Goal: Information Seeking & Learning: Find specific fact

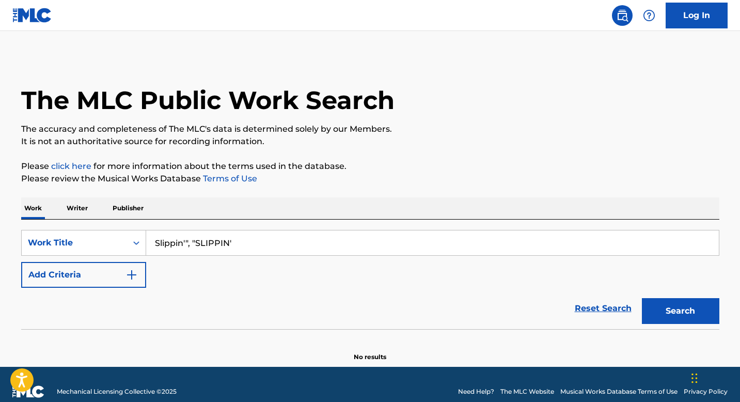
drag, startPoint x: 196, startPoint y: 243, endPoint x: 155, endPoint y: 243, distance: 41.3
click at [154, 243] on input "Slippin'", "SLIPPIN'" at bounding box center [432, 242] width 573 height 25
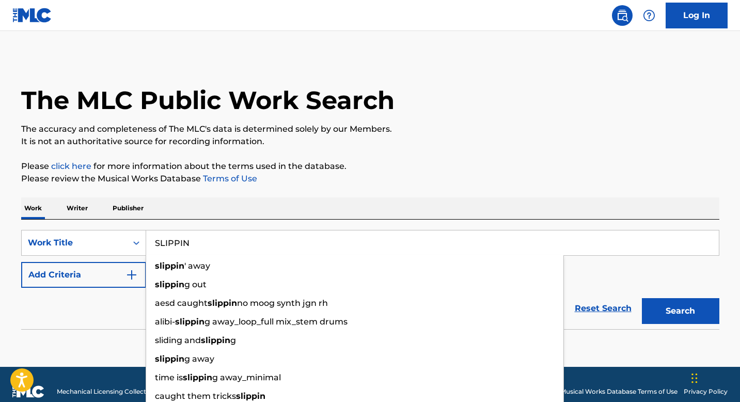
type input "SLIPPIN"
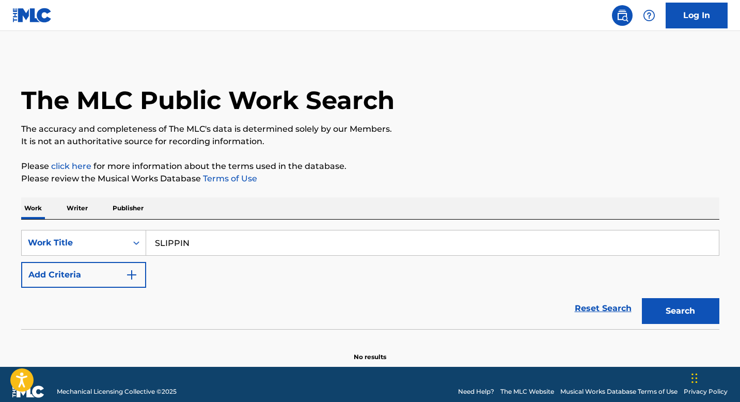
click at [65, 280] on button "Add Criteria" at bounding box center [83, 275] width 125 height 26
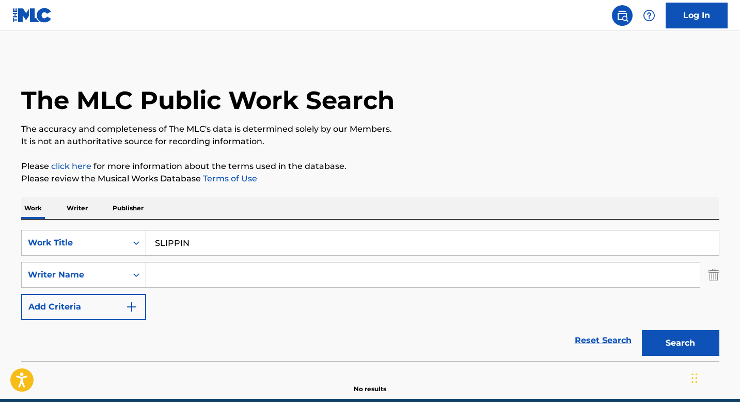
click at [180, 284] on input "Search Form" at bounding box center [422, 274] width 553 height 25
paste input "[PERSON_NAME]"
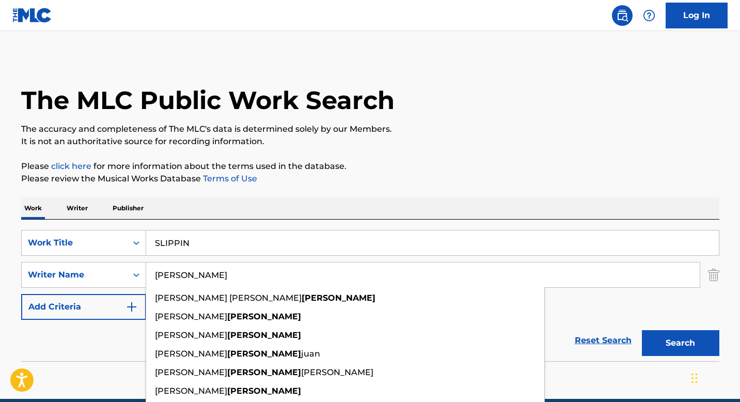
type input "[PERSON_NAME]"
click at [700, 347] on button "Search" at bounding box center [680, 343] width 77 height 26
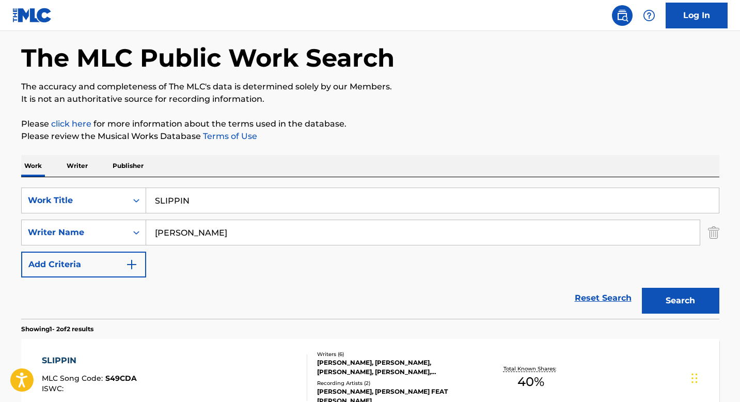
scroll to position [241, 0]
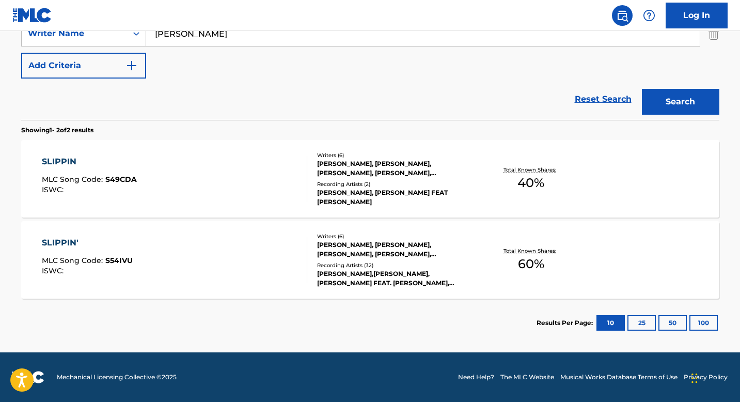
click at [366, 239] on div "Writers ( 6 )" at bounding box center [395, 236] width 156 height 8
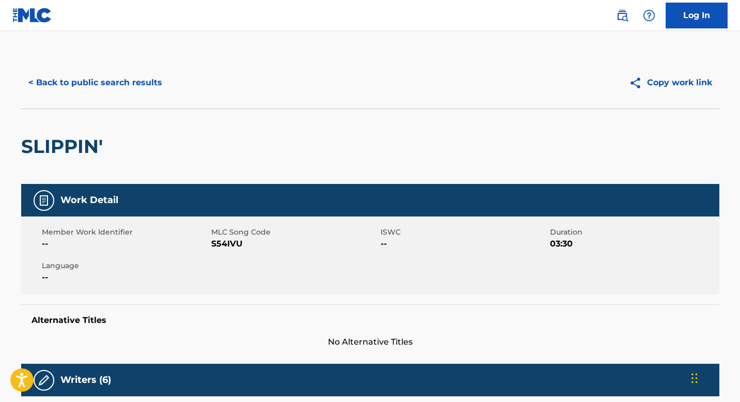
click at [137, 94] on button "< Back to public search results" at bounding box center [95, 83] width 148 height 26
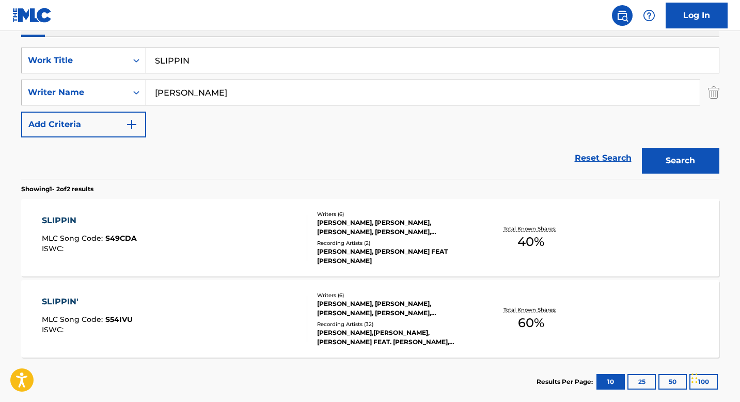
click at [204, 94] on input "[PERSON_NAME]" at bounding box center [422, 92] width 553 height 25
paste input "[PERSON_NAME]"
type input "[PERSON_NAME]"
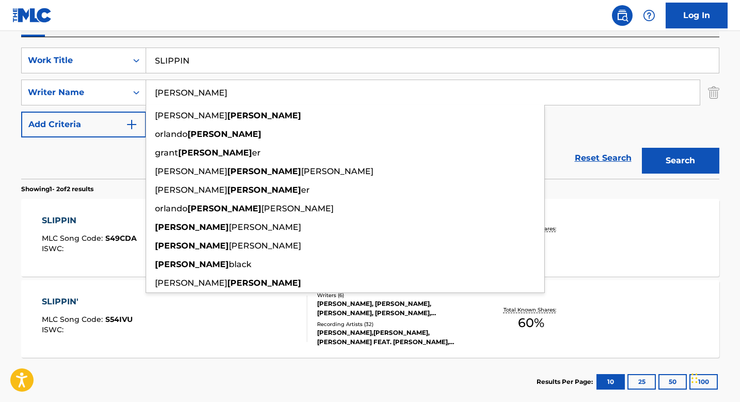
click at [343, 50] on input "SLIPPIN" at bounding box center [432, 60] width 573 height 25
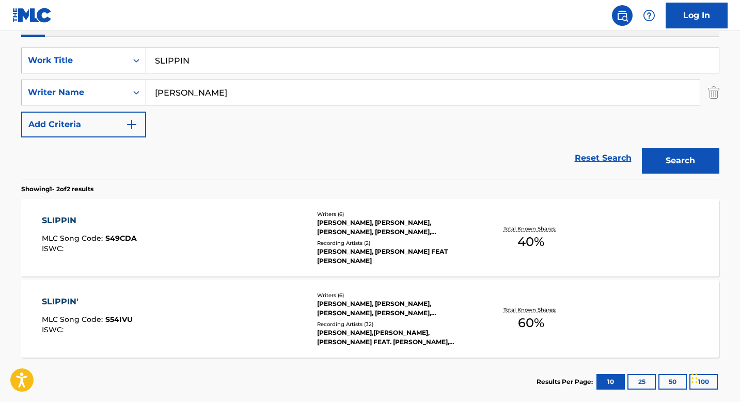
click at [343, 50] on input "SLIPPIN" at bounding box center [432, 60] width 573 height 25
paste input "EL AFTER"
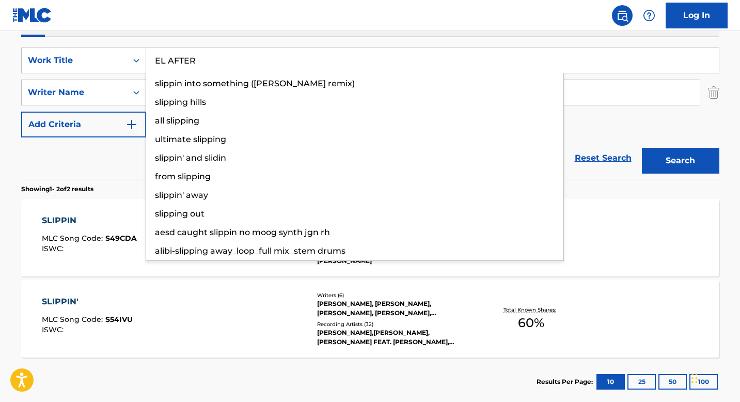
type input "EL AFTER"
click at [671, 168] on button "Search" at bounding box center [680, 161] width 77 height 26
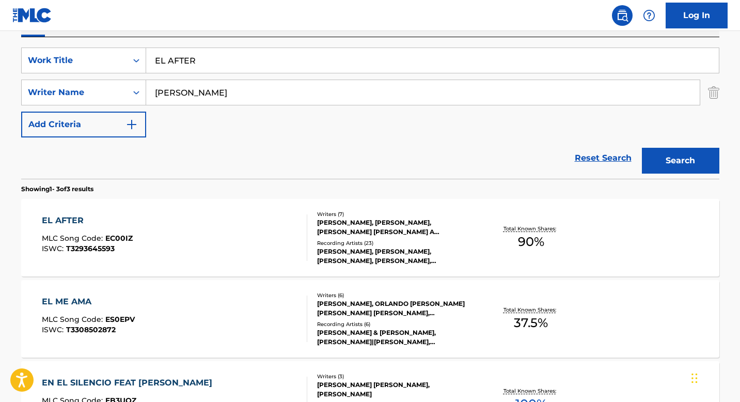
scroll to position [190, 0]
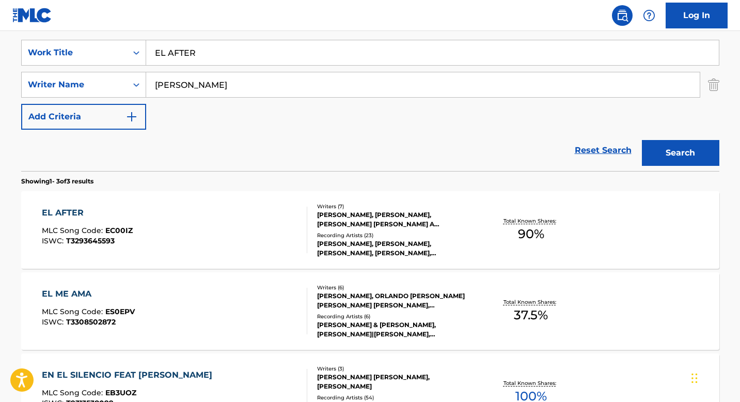
click at [264, 209] on div "EL AFTER MLC Song Code : EC00IZ ISWC : T3293645593" at bounding box center [174, 230] width 265 height 46
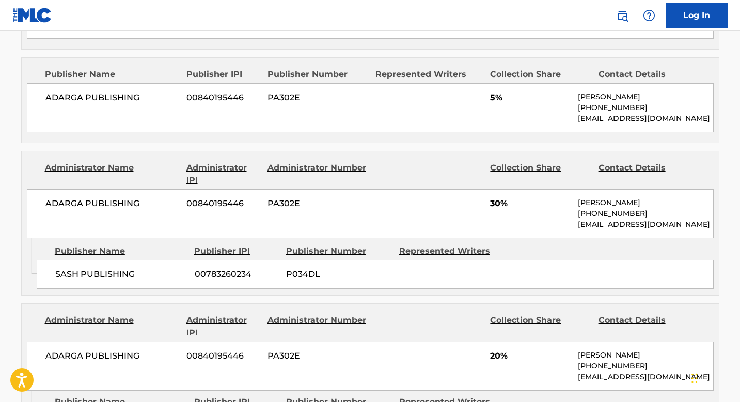
scroll to position [999, 0]
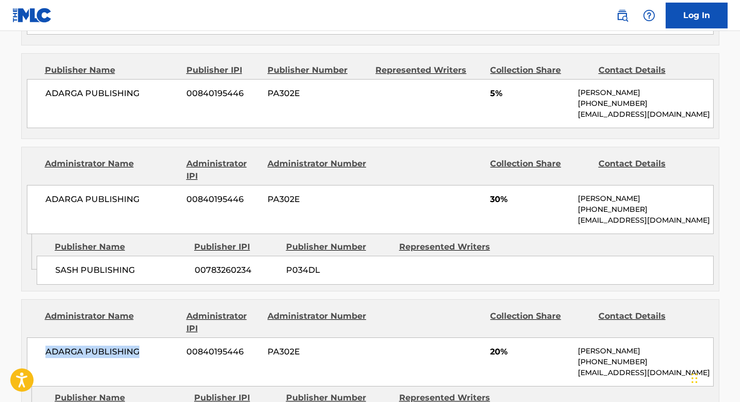
drag, startPoint x: 47, startPoint y: 306, endPoint x: 156, endPoint y: 306, distance: 108.9
click at [156, 345] on span "ADARGA PUBLISHING" at bounding box center [112, 351] width 134 height 12
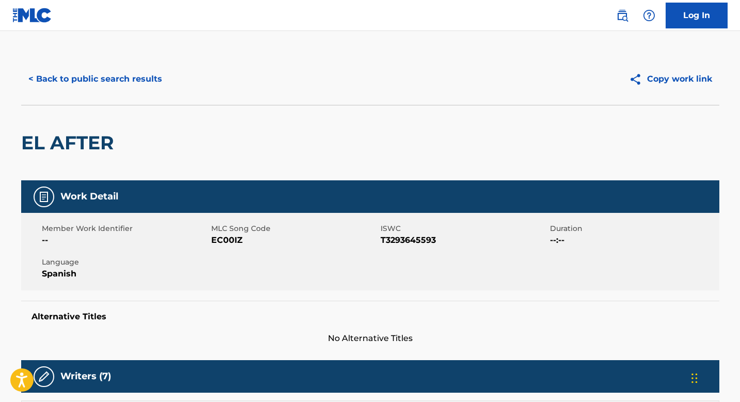
scroll to position [0, 0]
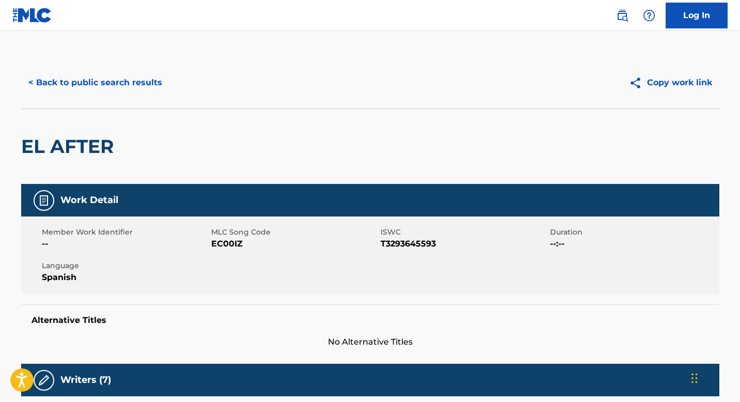
click at [147, 76] on button "< Back to public search results" at bounding box center [95, 83] width 148 height 26
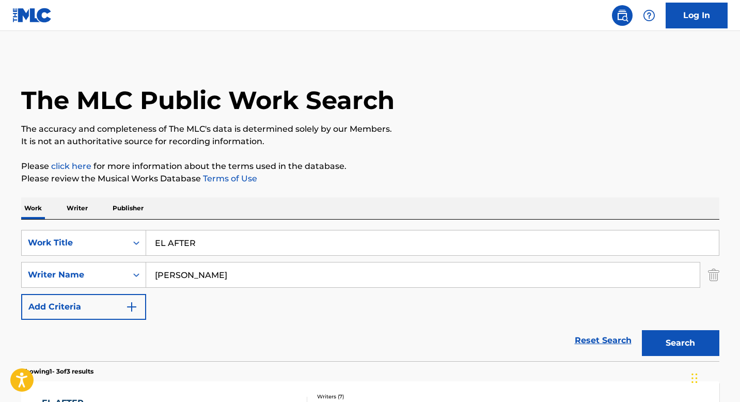
scroll to position [190, 0]
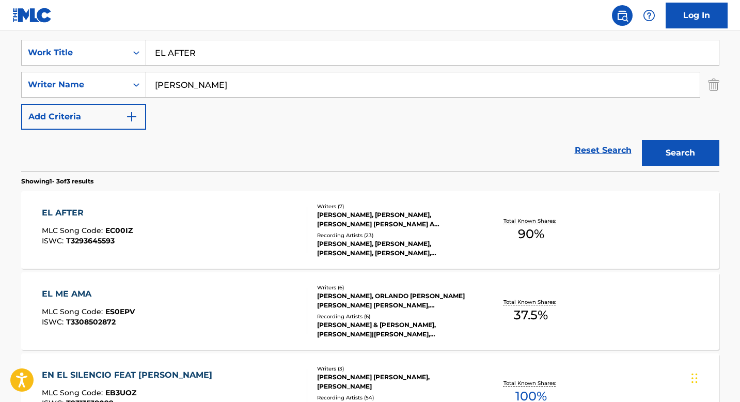
click at [230, 55] on input "EL AFTER" at bounding box center [432, 52] width 573 height 25
paste input "WHO THE SON SETS FREE"
type input "WHO THE SON SETS FREE"
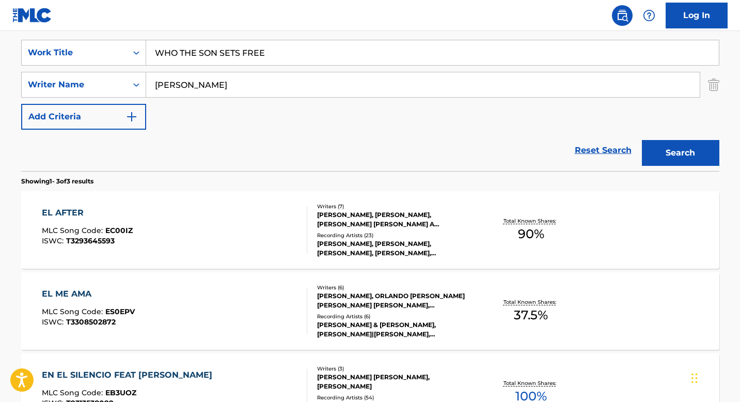
click at [320, 98] on div "SearchWithCriteriabeb3a69f-23b7-46ce-8c7f-0b533a8875f2 Work Title WHO THE SON S…" at bounding box center [370, 85] width 698 height 90
click at [319, 92] on input "[PERSON_NAME]" at bounding box center [422, 84] width 553 height 25
click at [642, 140] on button "Search" at bounding box center [680, 153] width 77 height 26
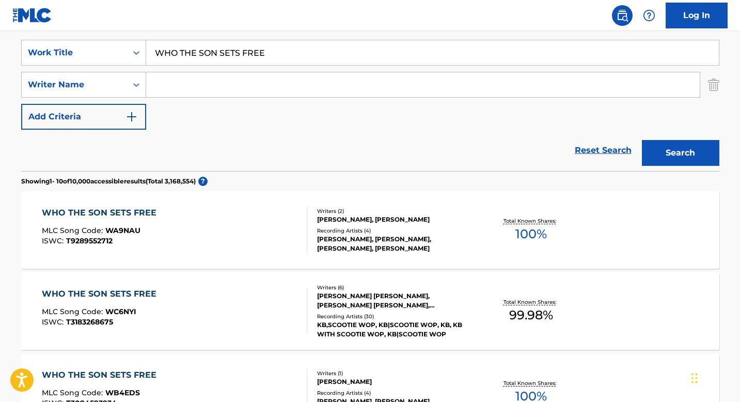
click at [367, 201] on div "WHO THE SON SETS FREE MLC Song Code : WA9NAU ISWC : T9289552712 Writers ( 2 ) […" at bounding box center [370, 229] width 698 height 77
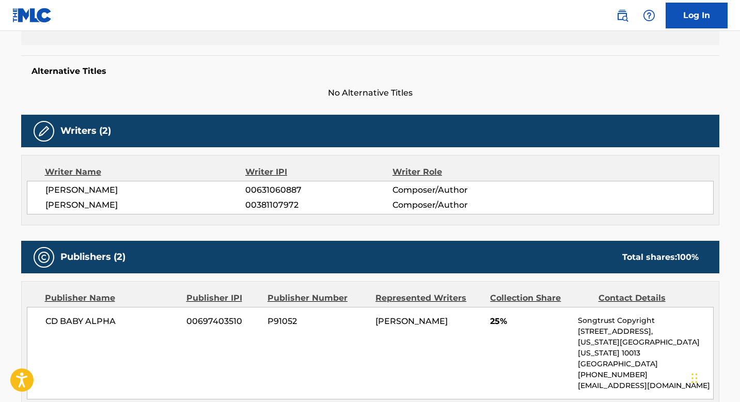
scroll to position [192, 0]
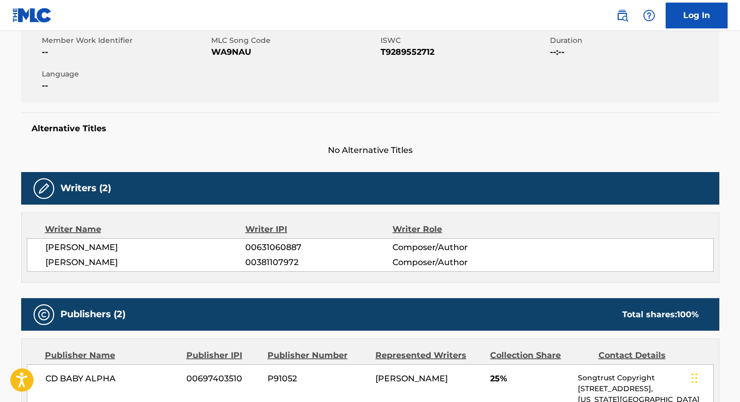
scroll to position [190, 0]
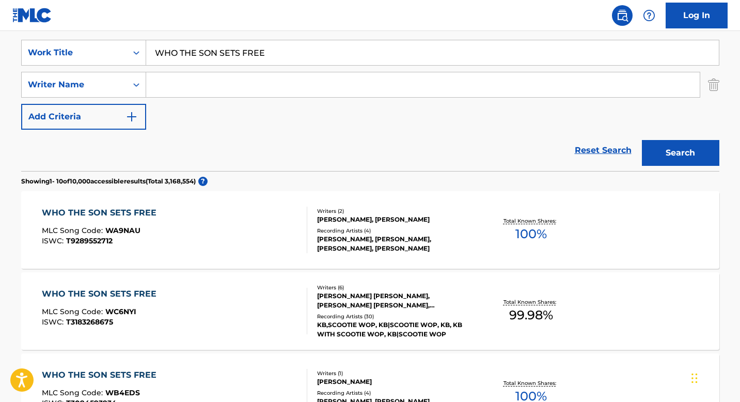
click at [351, 313] on div "Recording Artists ( 30 )" at bounding box center [395, 316] width 156 height 8
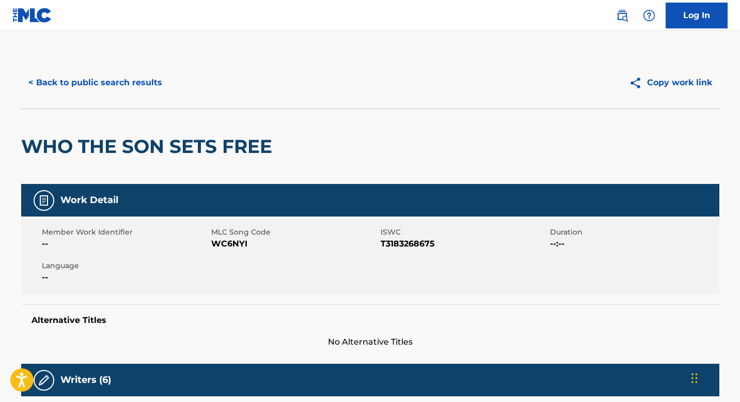
click at [182, 141] on h2 "WHO THE SON SETS FREE" at bounding box center [149, 146] width 256 height 23
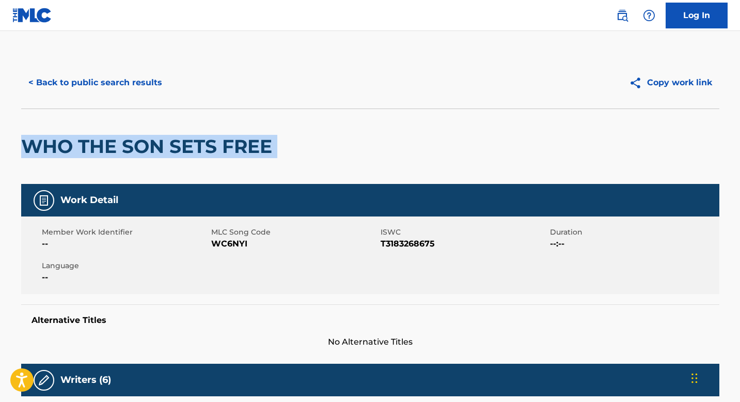
click at [182, 141] on h2 "WHO THE SON SETS FREE" at bounding box center [149, 146] width 256 height 23
copy div "WHO THE SON SETS FREE"
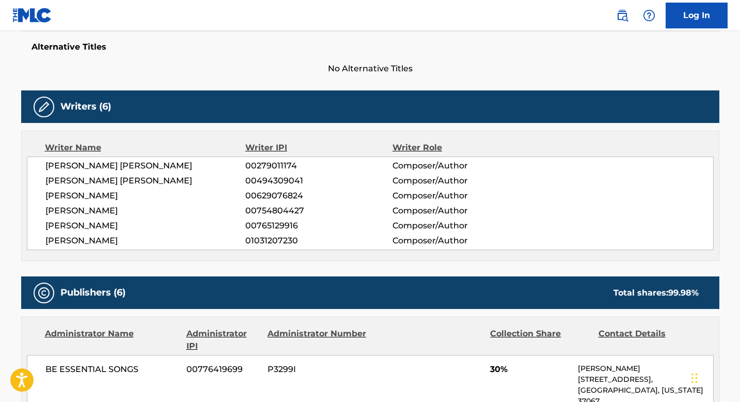
scroll to position [341, 0]
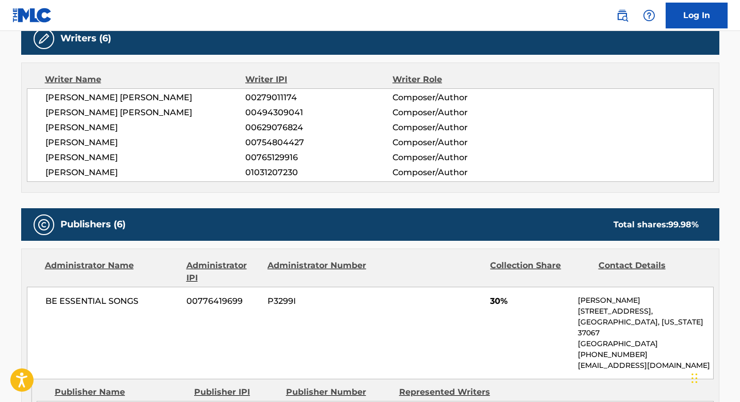
click at [73, 171] on span "[PERSON_NAME]" at bounding box center [145, 172] width 200 height 12
copy span "[PERSON_NAME]"
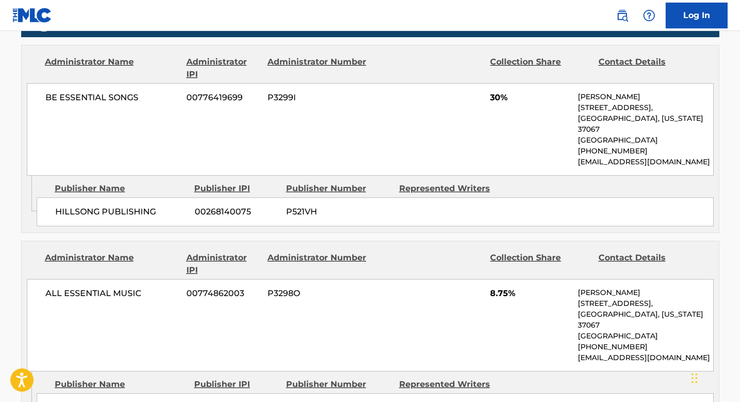
scroll to position [490, 0]
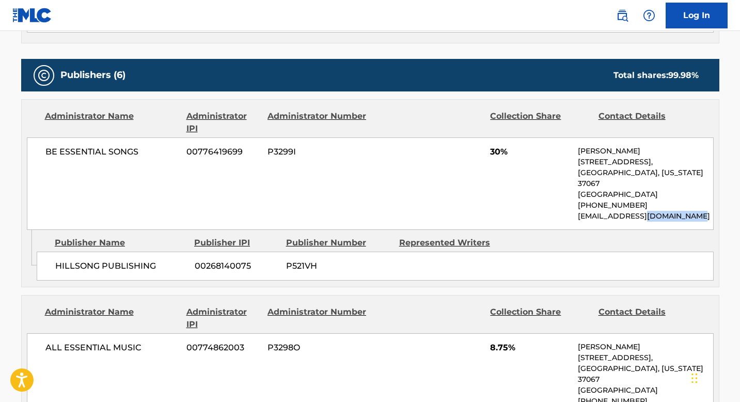
drag, startPoint x: 643, startPoint y: 204, endPoint x: 698, endPoint y: 208, distance: 55.4
click at [698, 211] on p "[EMAIL_ADDRESS][DOMAIN_NAME]" at bounding box center [645, 216] width 135 height 11
copy p "pmgsonymusic"
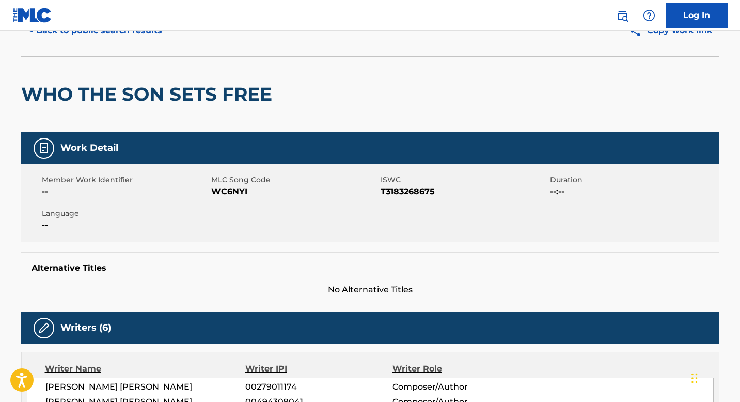
scroll to position [0, 0]
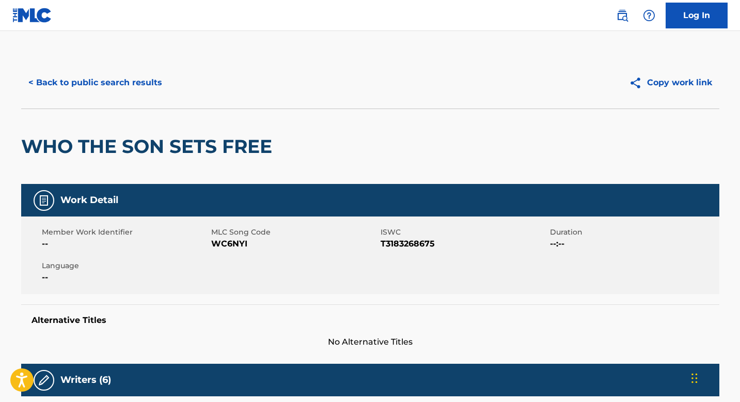
click at [137, 84] on button "< Back to public search results" at bounding box center [95, 83] width 148 height 26
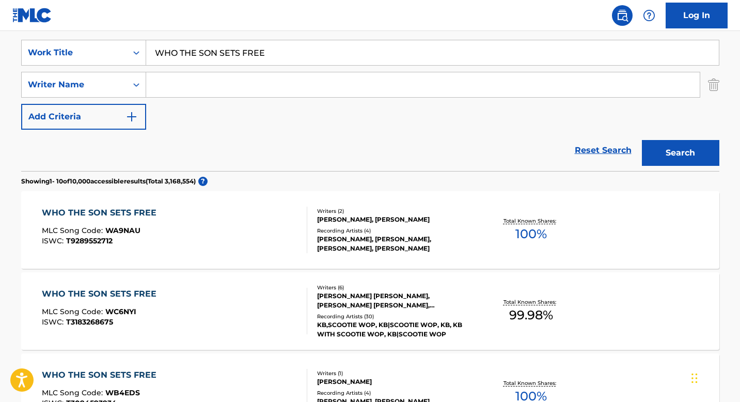
click at [224, 53] on input "WHO THE SON SETS FREE" at bounding box center [432, 52] width 573 height 25
paste input "DAME LA LLAVE DE TU CORAZON"
type input "DAME LA LLAVE DE TU CORAZON"
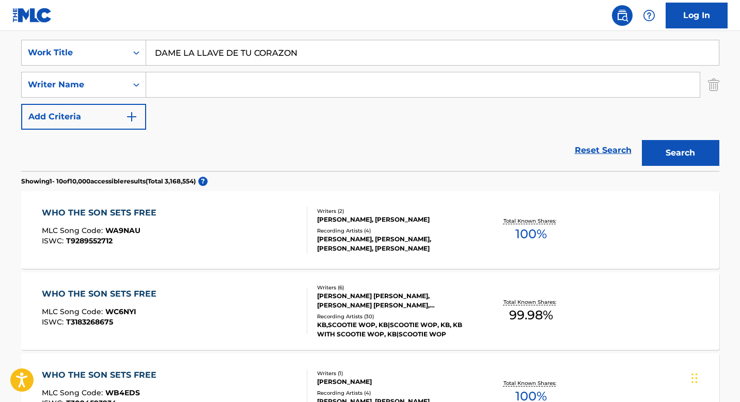
click at [660, 156] on button "Search" at bounding box center [680, 153] width 77 height 26
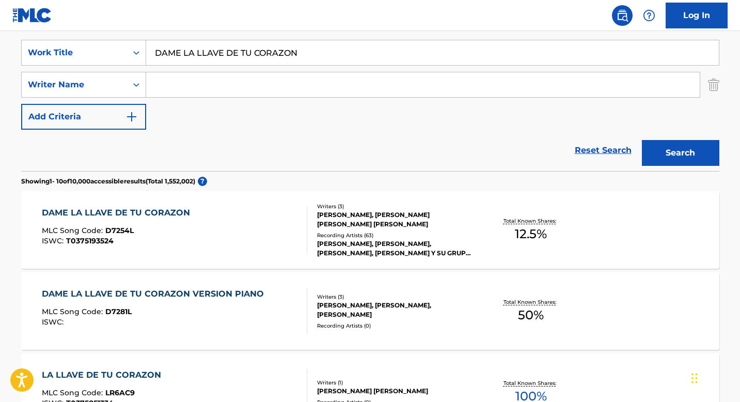
click at [360, 251] on div "[PERSON_NAME], [PERSON_NAME], [PERSON_NAME], [PERSON_NAME] Y SU GRUPO, CRISTIAN" at bounding box center [395, 248] width 156 height 19
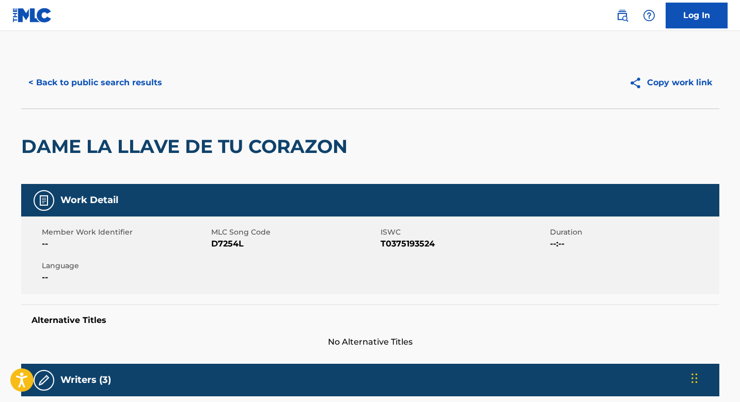
click at [112, 86] on button "< Back to public search results" at bounding box center [95, 83] width 148 height 26
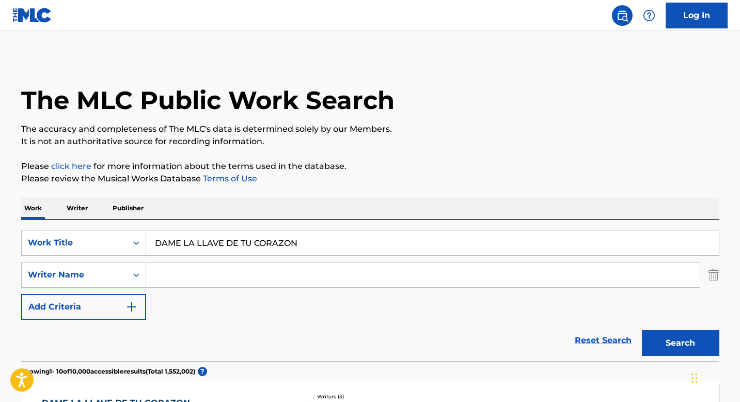
scroll to position [190, 0]
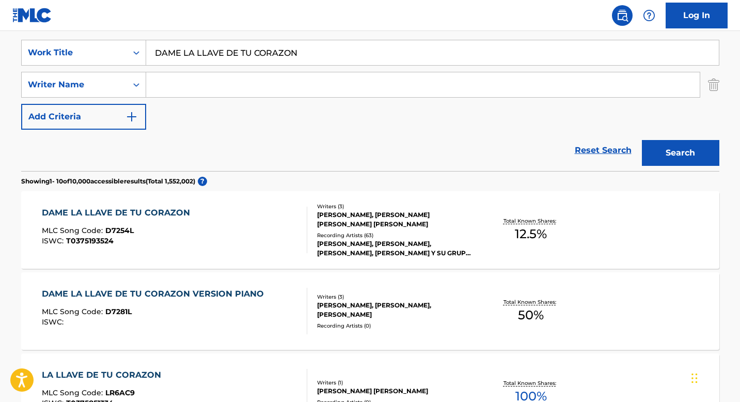
click at [220, 54] on input "DAME LA LLAVE DE TU CORAZON" at bounding box center [432, 52] width 573 height 25
paste input ""ISWC: T0375193524 Title: Dame La Llave De Tu Corazon Artists: [PERSON_NAME] GM…"
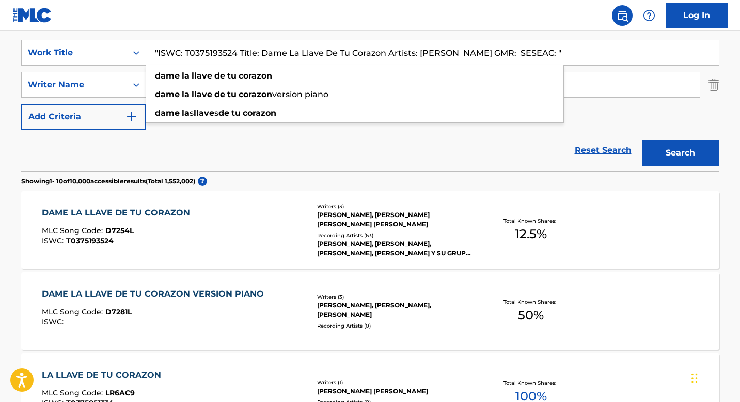
click at [242, 52] on input ""ISWC: T0375193524 Title: Dame La Llave De Tu Corazon Artists: [PERSON_NAME] GM…" at bounding box center [432, 52] width 573 height 25
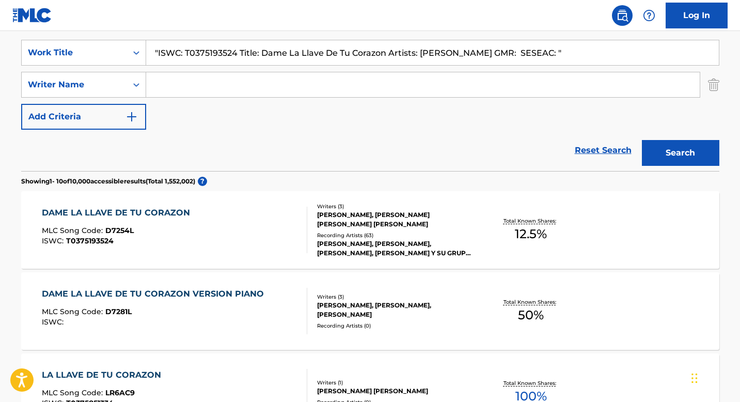
drag, startPoint x: 260, startPoint y: 54, endPoint x: 386, endPoint y: 51, distance: 126.0
click at [386, 51] on input ""ISWC: T0375193524 Title: Dame La Llave De Tu Corazon Artists: [PERSON_NAME] GM…" at bounding box center [432, 52] width 573 height 25
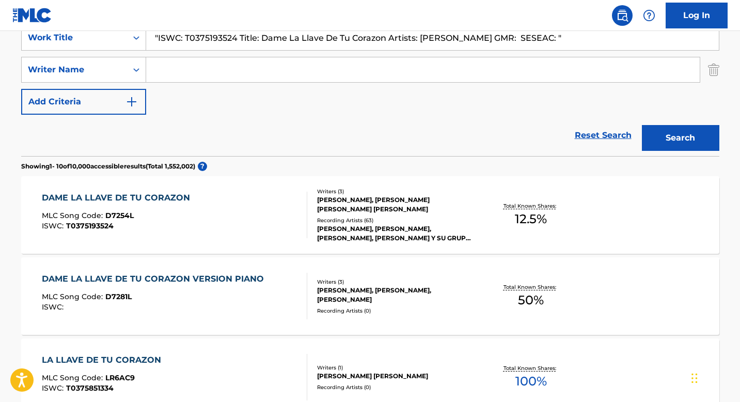
scroll to position [209, 0]
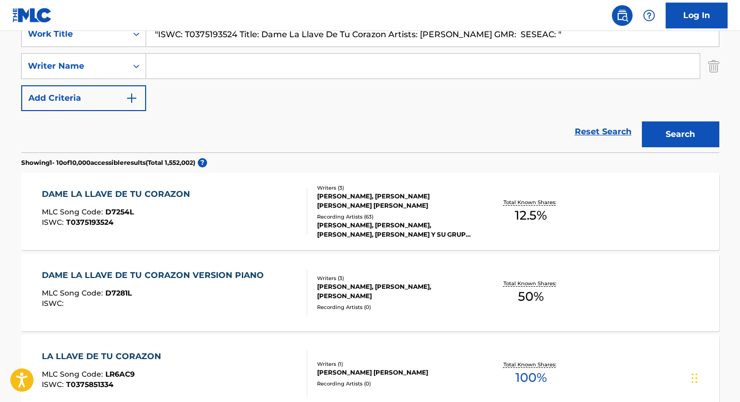
click at [314, 38] on input ""ISWC: T0375193524 Title: Dame La Llave De Tu Corazon Artists: [PERSON_NAME] GM…" at bounding box center [432, 34] width 573 height 25
paste input "RUNNING AWAY FROM HOME"
type input "RUNNING AWAY FROM HOME"
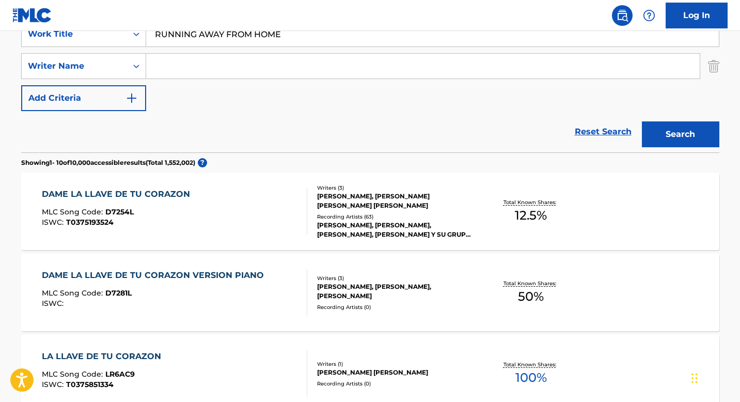
click at [327, 130] on div "Reset Search Search" at bounding box center [370, 131] width 698 height 41
click at [300, 66] on input "Search Form" at bounding box center [422, 66] width 553 height 25
paste input "[PERSON_NAME]"
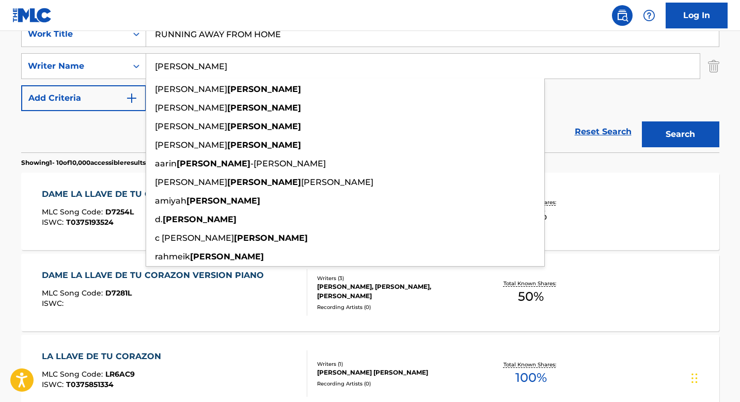
type input "[PERSON_NAME]"
click at [669, 135] on button "Search" at bounding box center [680, 134] width 77 height 26
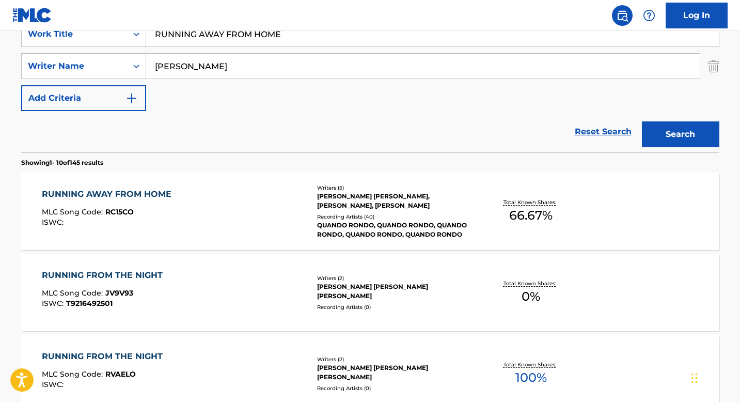
click at [299, 218] on div at bounding box center [302, 211] width 8 height 46
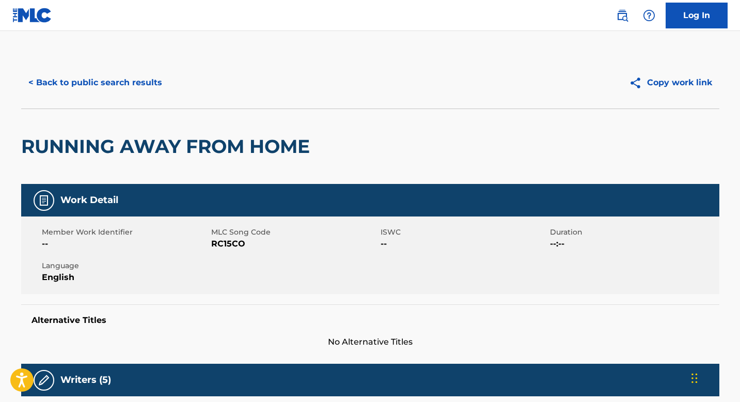
click at [128, 77] on button "< Back to public search results" at bounding box center [95, 83] width 148 height 26
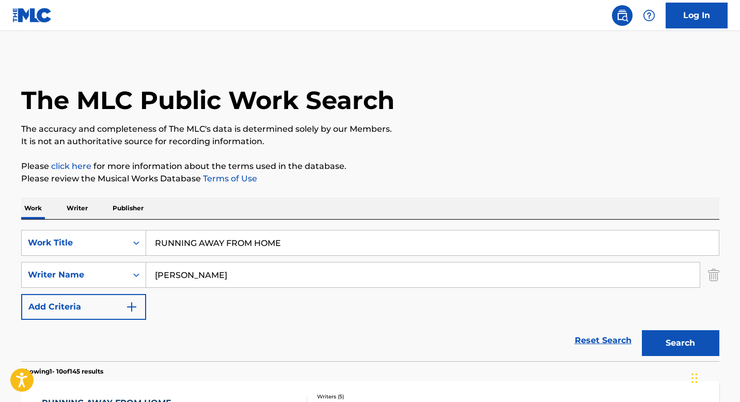
scroll to position [209, 0]
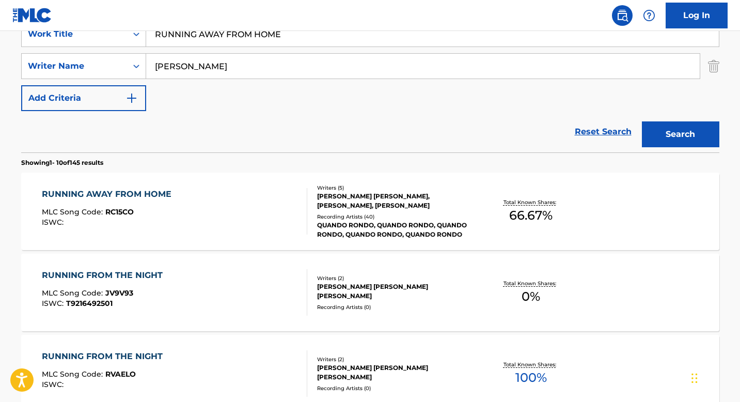
click at [250, 68] on input "[PERSON_NAME]" at bounding box center [422, 66] width 553 height 25
paste input "WE BELONG TOGETHER"
type input "WE BELONG TOGETHER"
click at [246, 30] on nav "Log In" at bounding box center [370, 15] width 740 height 31
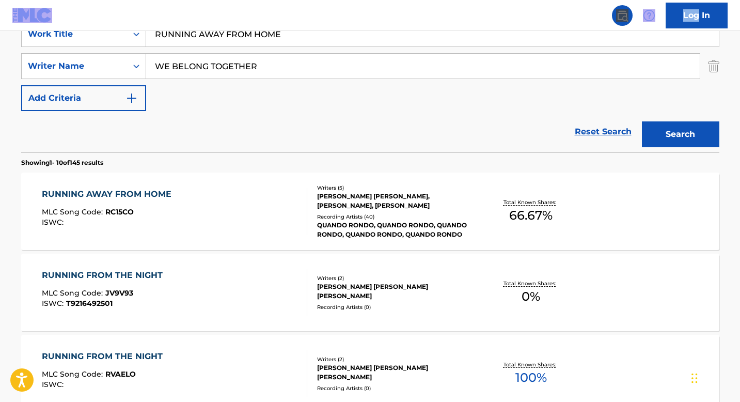
click at [246, 30] on nav "Log In" at bounding box center [370, 15] width 740 height 31
click at [246, 40] on input "RUNNING AWAY FROM HOME" at bounding box center [432, 34] width 573 height 25
paste input "WE BELONG TOGETHER"
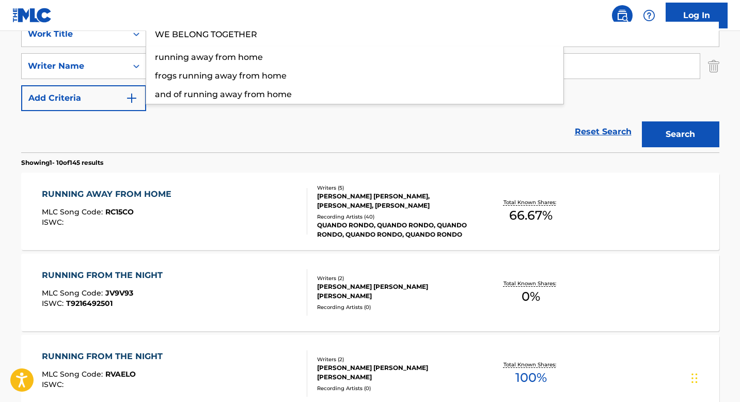
type input "WE BELONG TOGETHER"
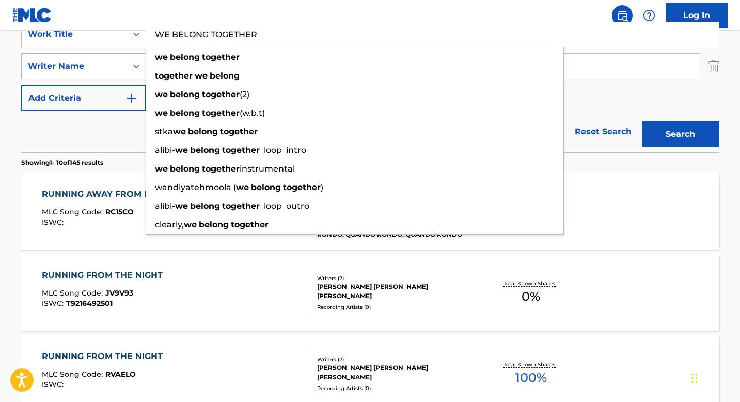
click at [84, 74] on div "Writer Name" at bounding box center [74, 66] width 105 height 20
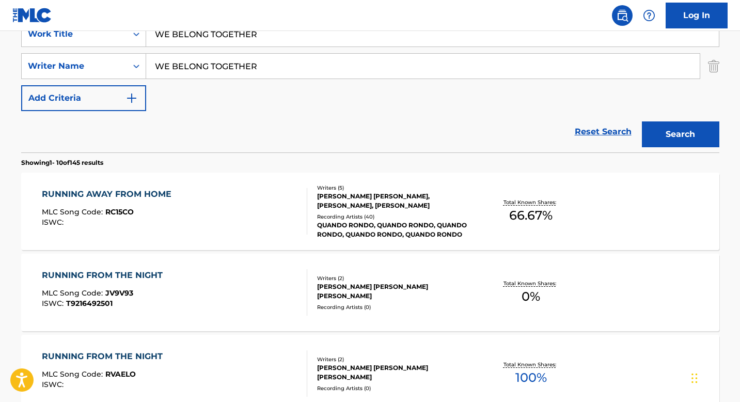
click at [176, 72] on input "WE BELONG TOGETHER" at bounding box center [422, 66] width 553 height 25
paste input "[PERSON_NAME]"
type input "[PERSON_NAME]"
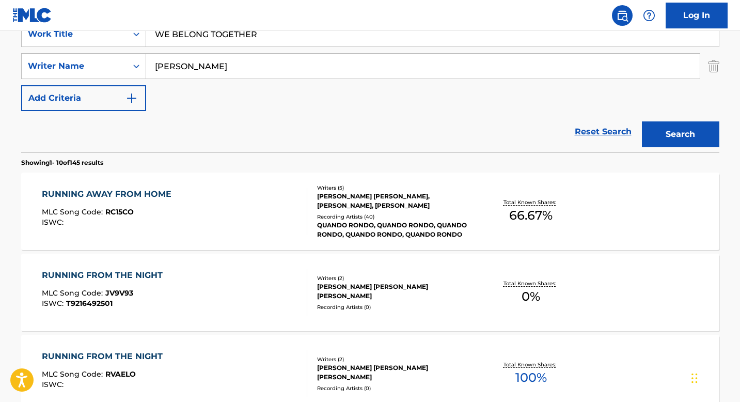
click at [642, 121] on button "Search" at bounding box center [680, 134] width 77 height 26
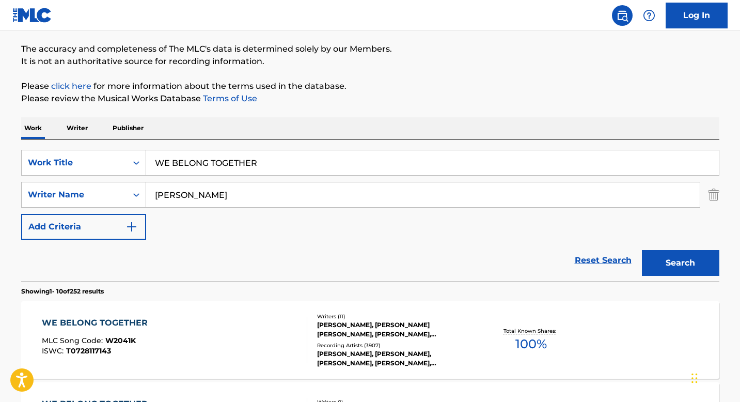
click at [87, 263] on div "Reset Search Search" at bounding box center [370, 260] width 698 height 41
click at [235, 320] on div "WE BELONG TOGETHER MLC Song Code : W2041K ISWC : T0728117143" at bounding box center [174, 339] width 265 height 46
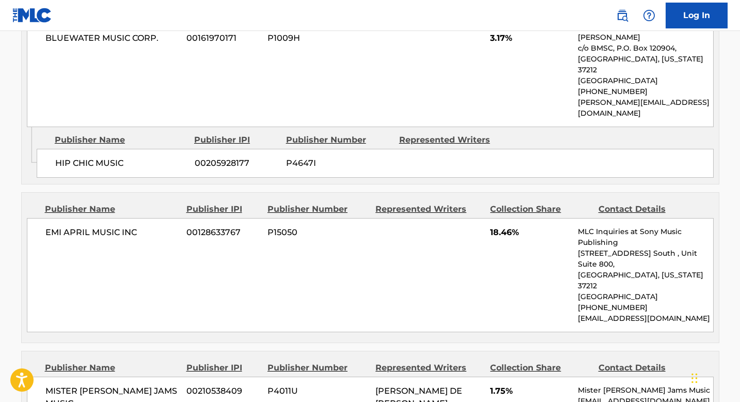
scroll to position [1575, 0]
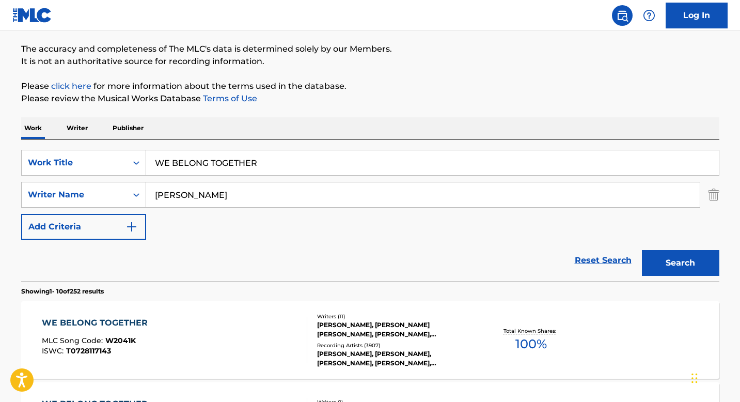
scroll to position [234, 0]
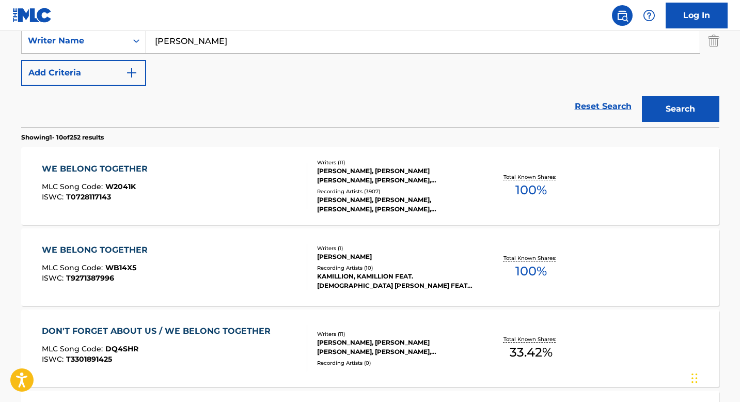
click at [247, 163] on div "WE BELONG TOGETHER MLC Song Code : W2041K ISWC : T0728117143" at bounding box center [174, 186] width 265 height 46
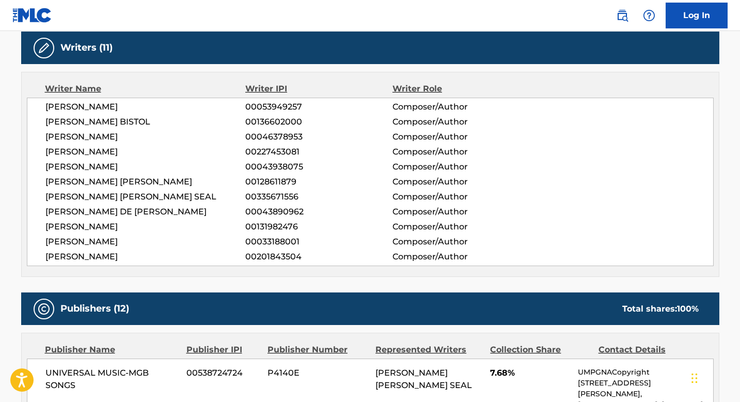
scroll to position [600, 0]
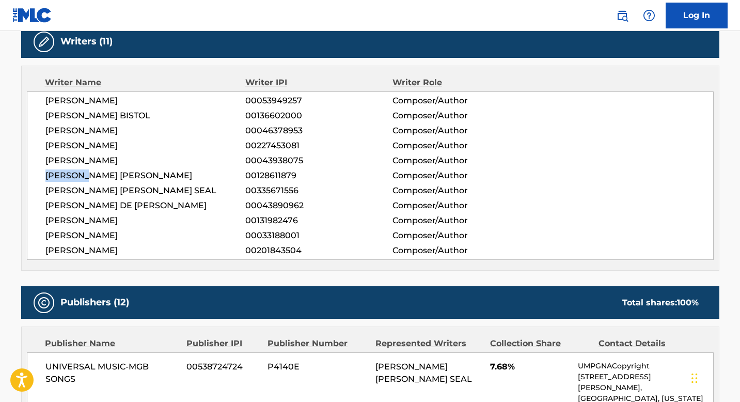
drag, startPoint x: 88, startPoint y: 149, endPoint x: 35, endPoint y: 150, distance: 52.7
click at [35, 150] on div "[PERSON_NAME] 00053949257 Composer/Author [PERSON_NAME] BISTOL 00136602000 Comp…" at bounding box center [370, 175] width 687 height 168
copy span "[PERSON_NAME]"
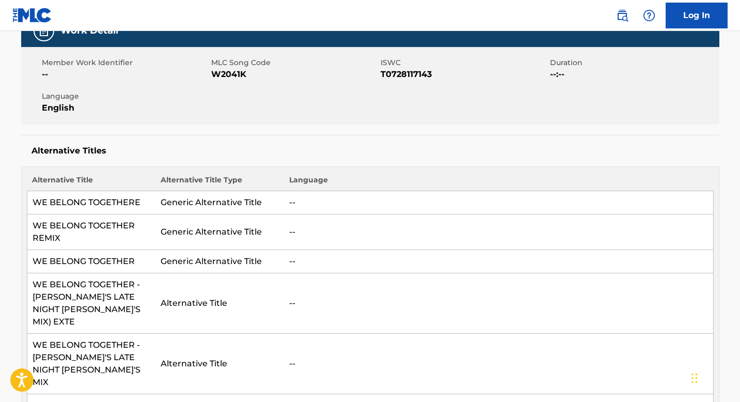
scroll to position [0, 0]
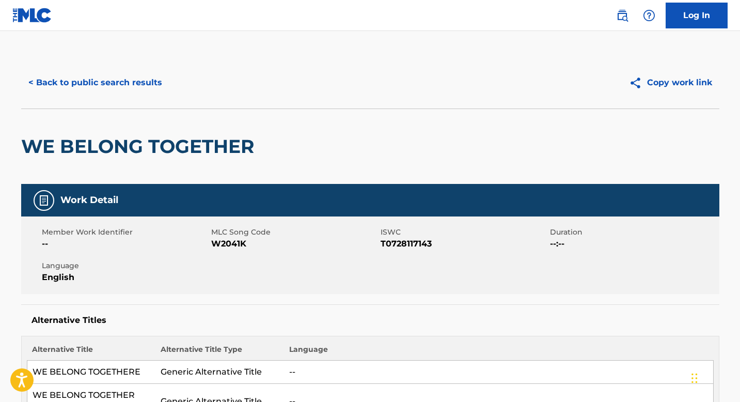
click at [123, 76] on button "< Back to public search results" at bounding box center [95, 83] width 148 height 26
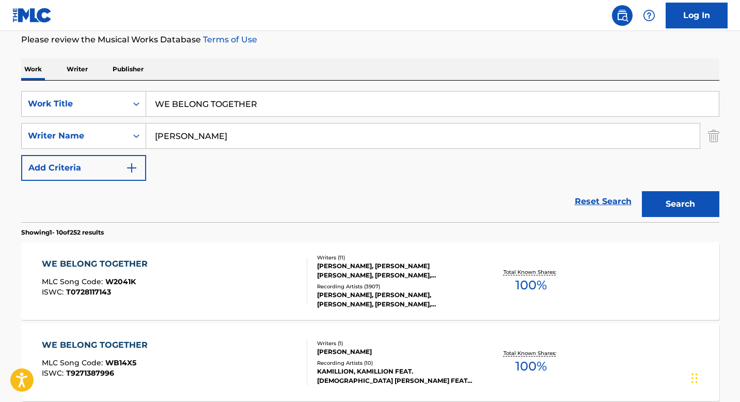
scroll to position [113, 0]
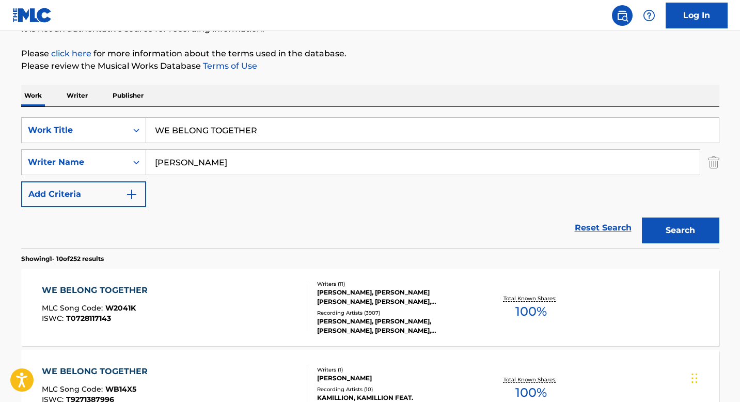
click at [207, 135] on input "WE BELONG TOGETHER" at bounding box center [432, 130] width 573 height 25
paste input "', 'We Belong Together', 'WHEN I CHANGE MY LIFE"
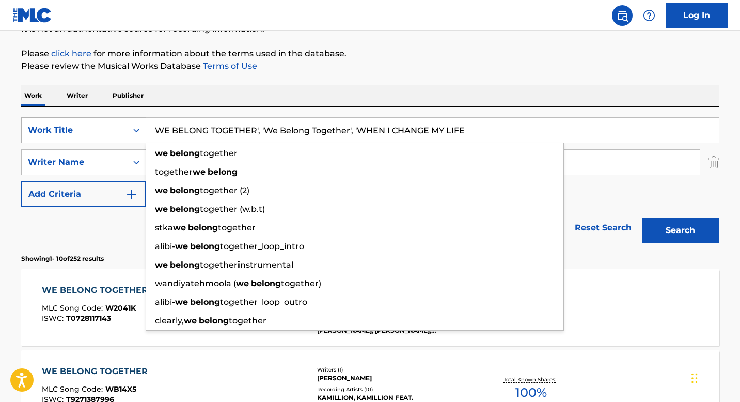
drag, startPoint x: 359, startPoint y: 130, endPoint x: 123, endPoint y: 130, distance: 235.4
click at [123, 130] on div "SearchWithCriteriabeb3a69f-23b7-46ce-8c7f-0b533a8875f2 Work Title WE BELONG TOG…" at bounding box center [370, 130] width 698 height 26
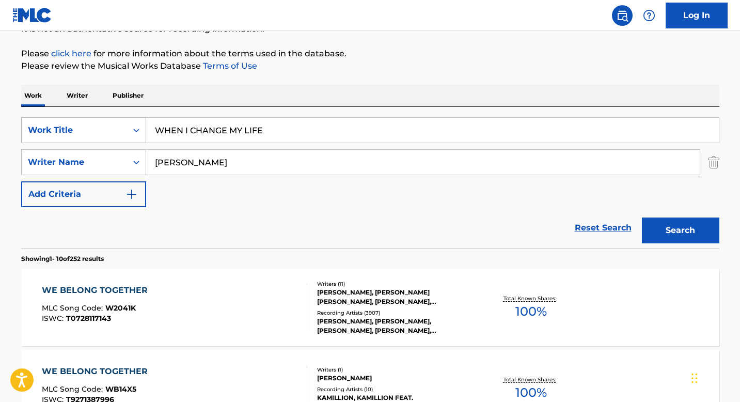
click at [642, 217] on button "Search" at bounding box center [680, 230] width 77 height 26
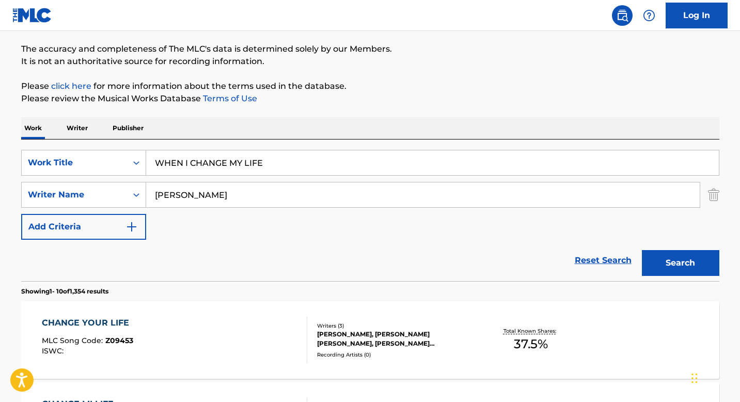
click at [302, 154] on input "WHEN I CHANGE MY LIFE" at bounding box center [432, 162] width 573 height 25
paste input "JUUGRICH"
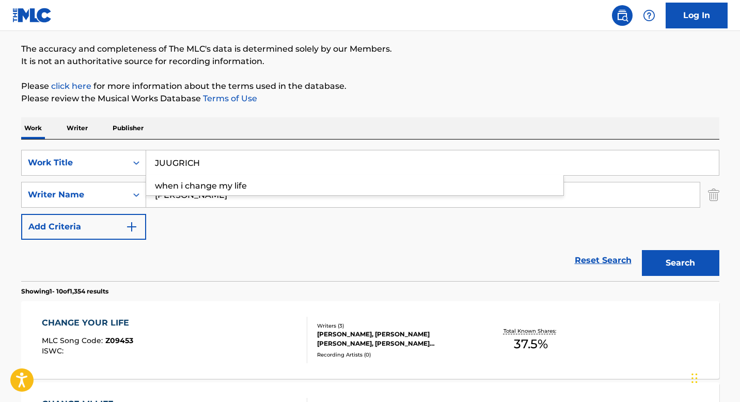
type input "JUUGRICH"
click at [240, 221] on div "SearchWithCriteriabeb3a69f-23b7-46ce-8c7f-0b533a8875f2 Work Title JUUGRICH Sear…" at bounding box center [370, 195] width 698 height 90
click at [240, 202] on input "[PERSON_NAME]" at bounding box center [422, 194] width 553 height 25
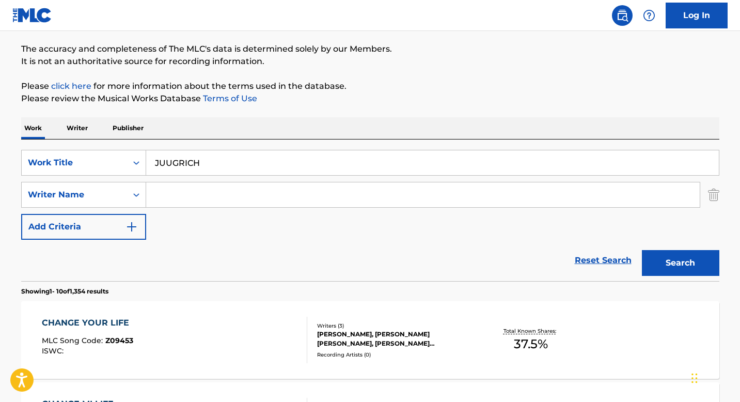
click at [642, 250] on button "Search" at bounding box center [680, 263] width 77 height 26
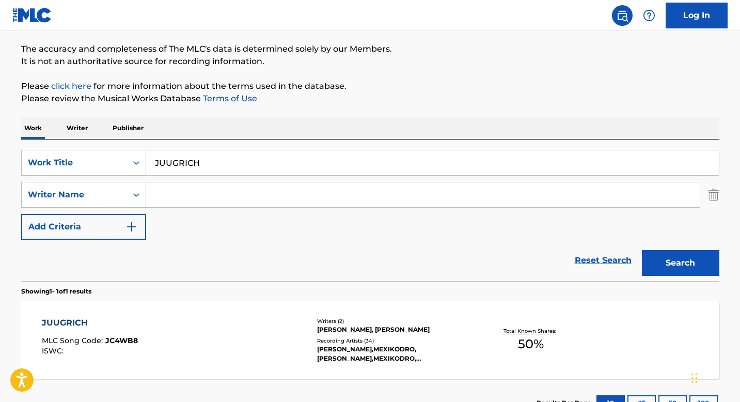
click at [166, 330] on div "JUUGRICH MLC Song Code : JC4WB8 ISWC :" at bounding box center [174, 339] width 265 height 46
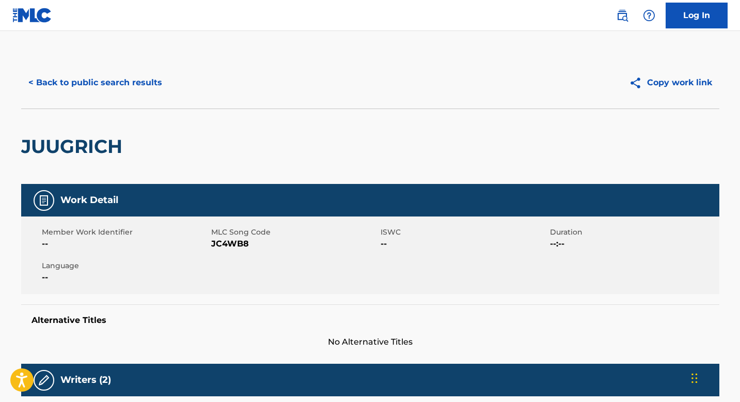
click at [151, 87] on button "< Back to public search results" at bounding box center [95, 83] width 148 height 26
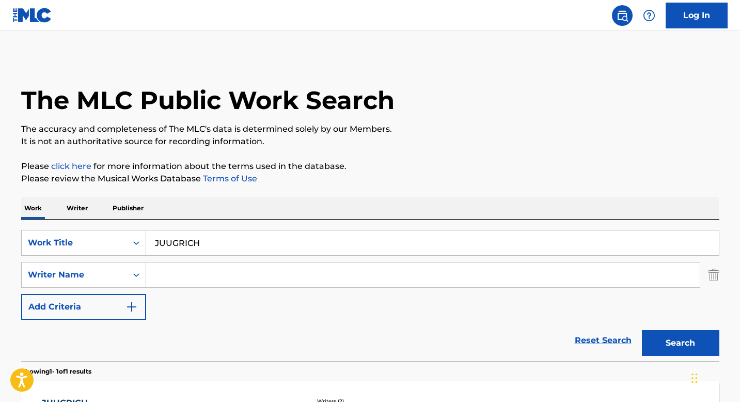
scroll to position [80, 0]
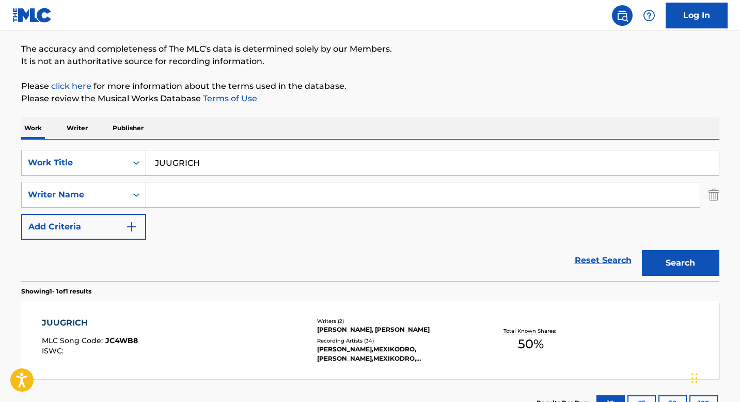
click at [216, 169] on input "JUUGRICH" at bounding box center [432, 162] width 573 height 25
paste input "EMPUJANDO LA LINEA"
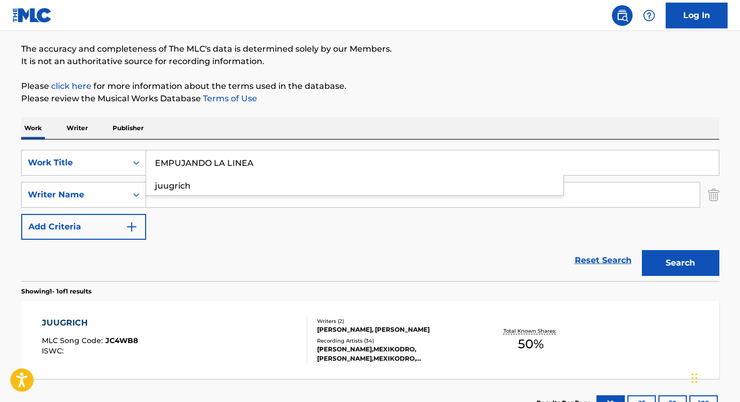
type input "EMPUJANDO LA LINEA"
click at [642, 250] on button "Search" at bounding box center [680, 263] width 77 height 26
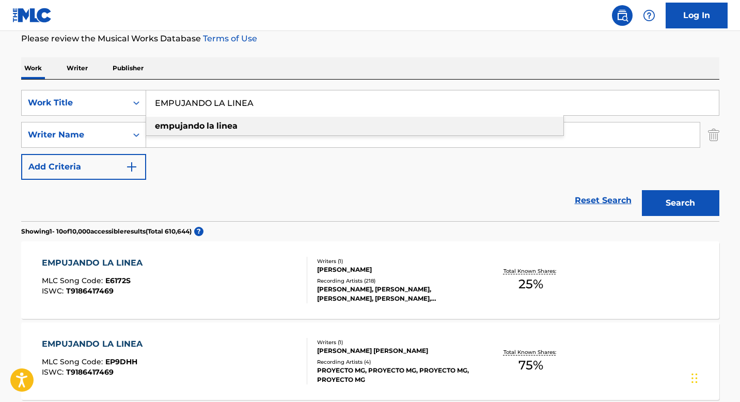
scroll to position [278, 0]
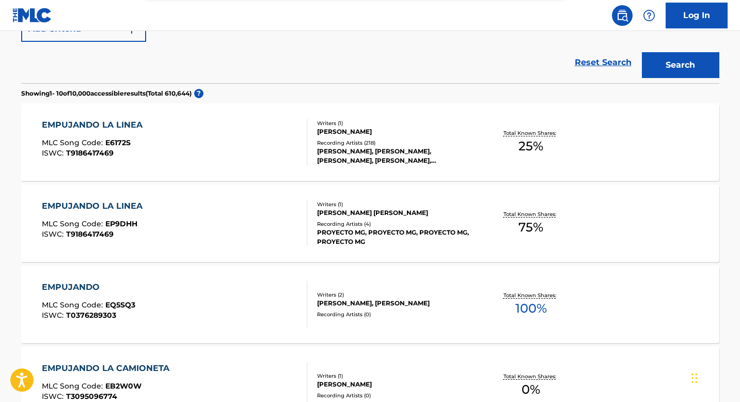
click at [233, 156] on div "EMPUJANDO LA LINEA MLC Song Code : E6172S ISWC : T9186417469" at bounding box center [174, 142] width 265 height 46
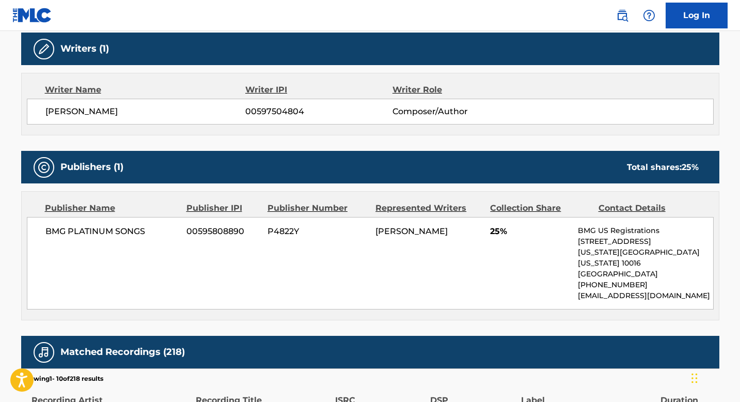
scroll to position [372, 0]
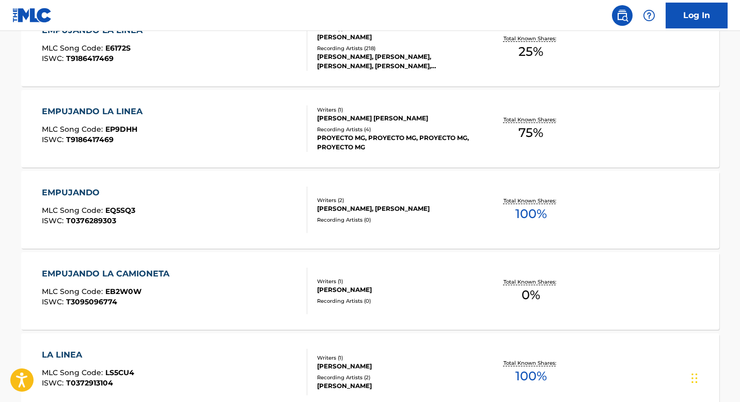
scroll to position [337, 0]
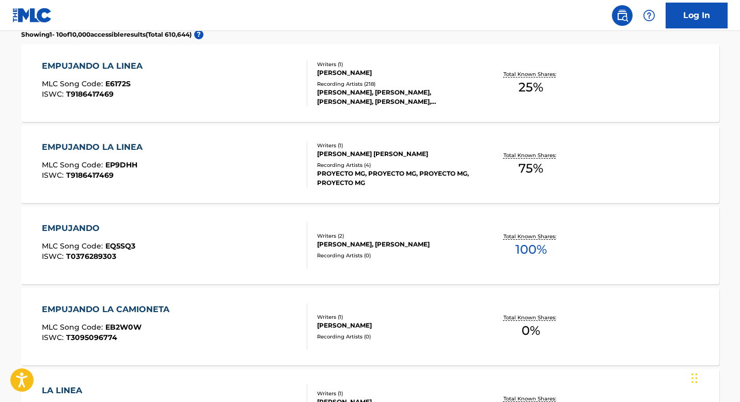
click at [362, 162] on div "Recording Artists ( 4 )" at bounding box center [395, 165] width 156 height 8
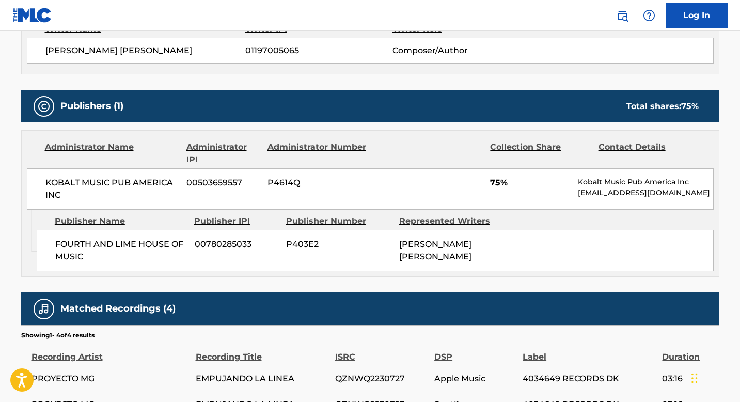
scroll to position [497, 0]
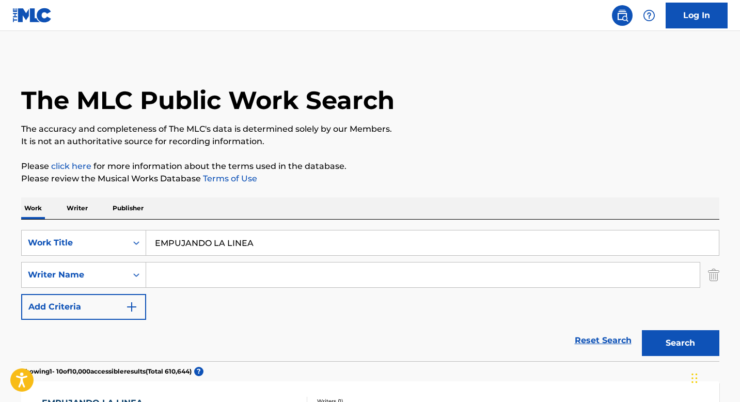
scroll to position [232, 0]
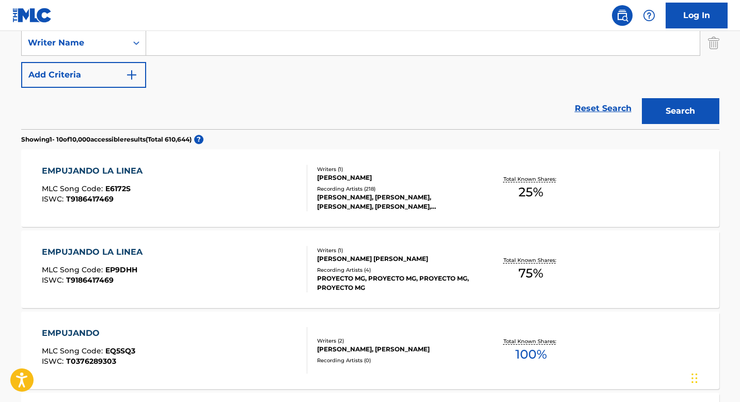
click at [257, 202] on div "EMPUJANDO LA LINEA MLC Song Code : E6172S ISWC : T9186417469" at bounding box center [174, 188] width 265 height 46
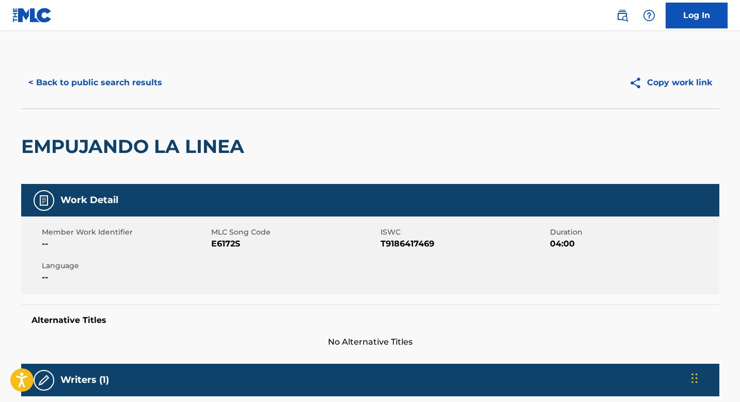
click at [104, 78] on button "< Back to public search results" at bounding box center [95, 83] width 148 height 26
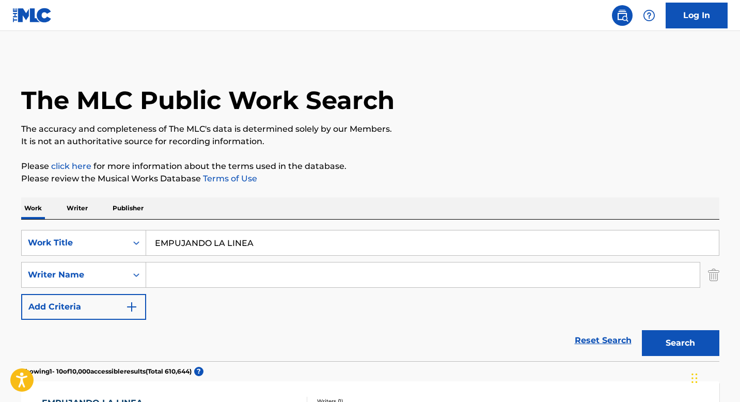
scroll to position [227, 0]
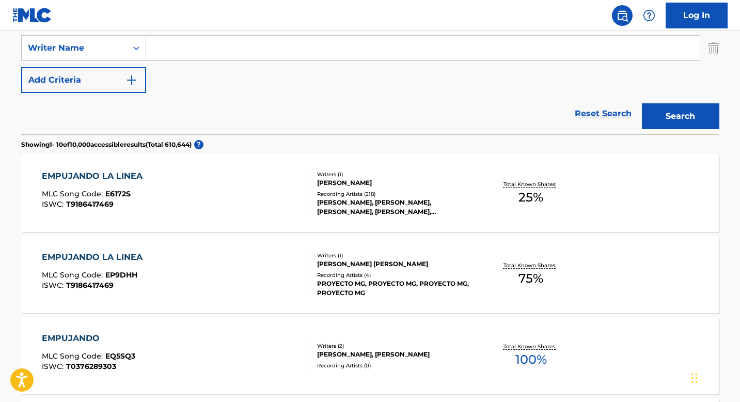
click at [244, 56] on input "Search Form" at bounding box center [422, 48] width 553 height 25
paste input "MAKEBa"
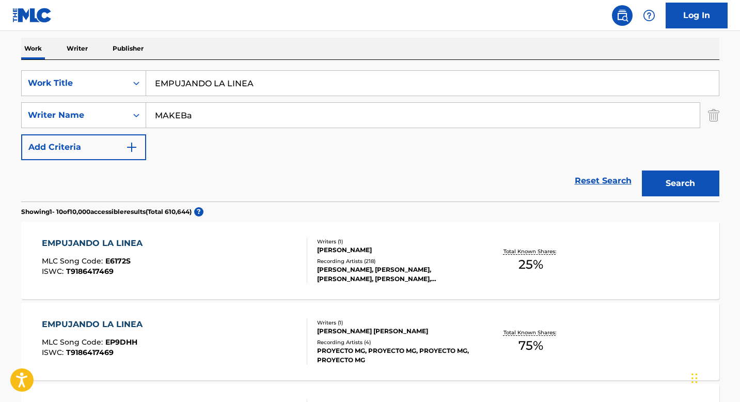
scroll to position [122, 0]
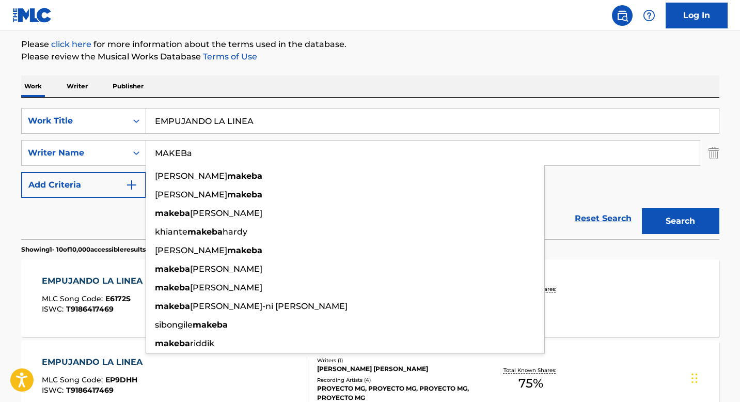
type input "MAKEBa"
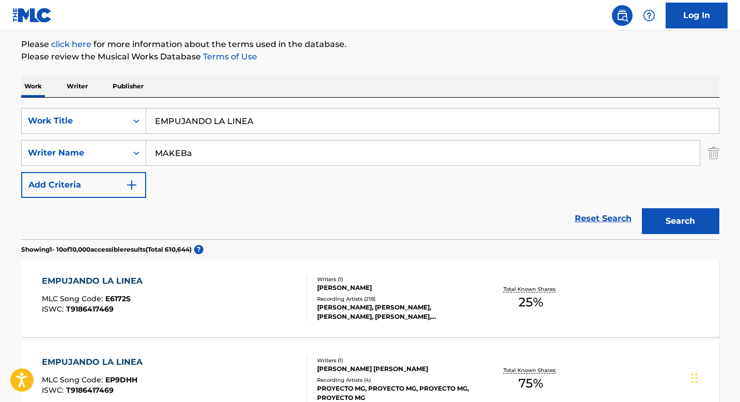
click at [248, 136] on div "SearchWithCriteriabeb3a69f-23b7-46ce-8c7f-0b533a8875f2 Work Title EMPUJANDO LA …" at bounding box center [370, 153] width 698 height 90
click at [248, 123] on input "EMPUJANDO LA LINEA" at bounding box center [432, 120] width 573 height 25
paste input "ACAPELL"
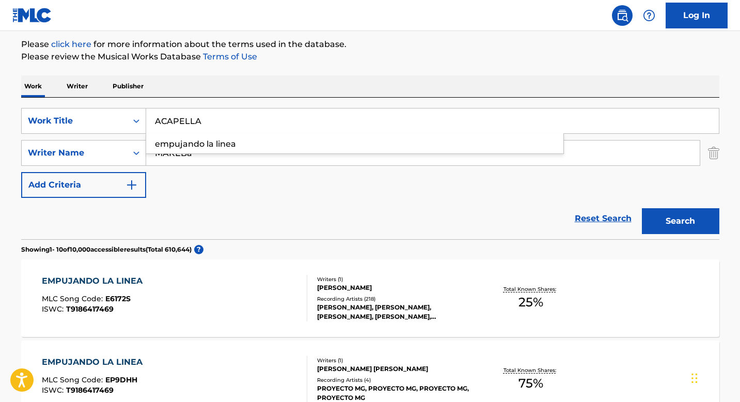
type input "ACAPELLA"
click at [642, 208] on button "Search" at bounding box center [680, 221] width 77 height 26
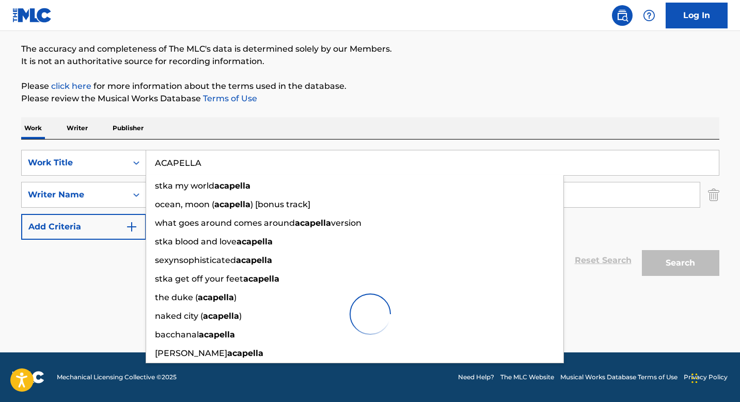
click at [599, 235] on div "SearchWithCriteriabeb3a69f-23b7-46ce-8c7f-0b533a8875f2 Work Title ACAPELLA stka…" at bounding box center [370, 195] width 698 height 90
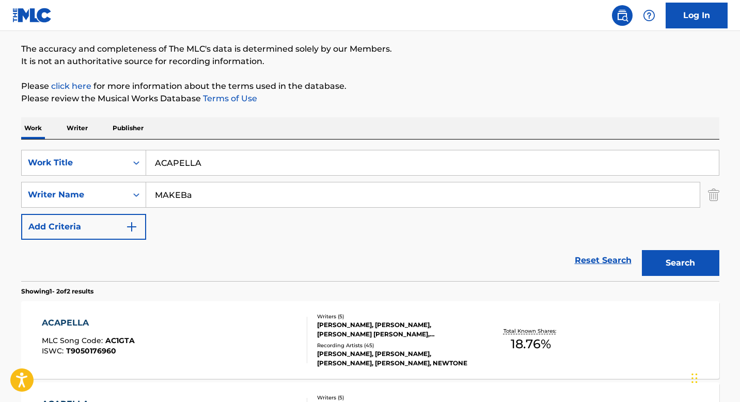
click at [468, 369] on div "ACAPELLA MLC Song Code : AC1GTA ISWC : T9050176960 Writers ( 5 ) [PERSON_NAME],…" at bounding box center [370, 339] width 698 height 77
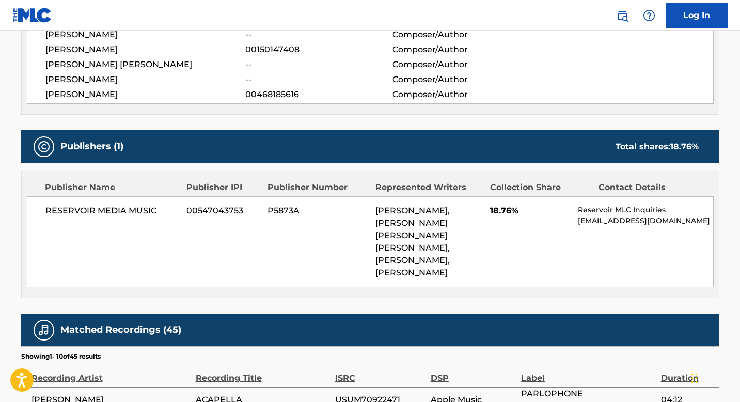
scroll to position [285, 0]
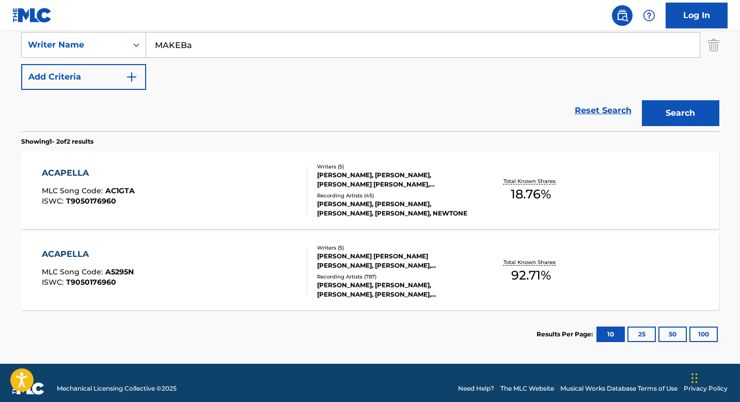
scroll to position [241, 0]
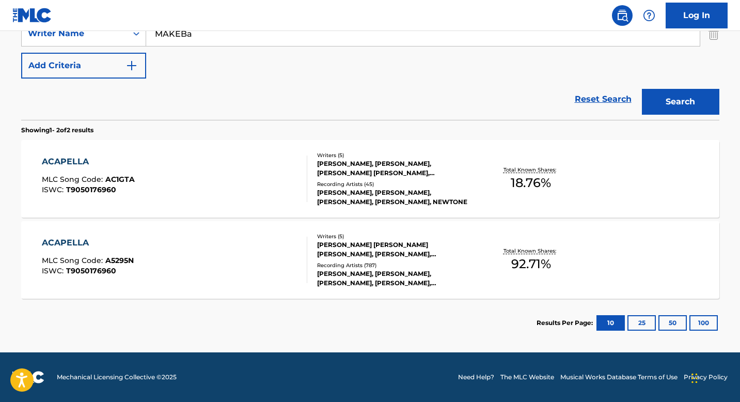
click at [261, 237] on div "ACAPELLA MLC Song Code : A5295N ISWC : T9050176960" at bounding box center [174, 259] width 265 height 46
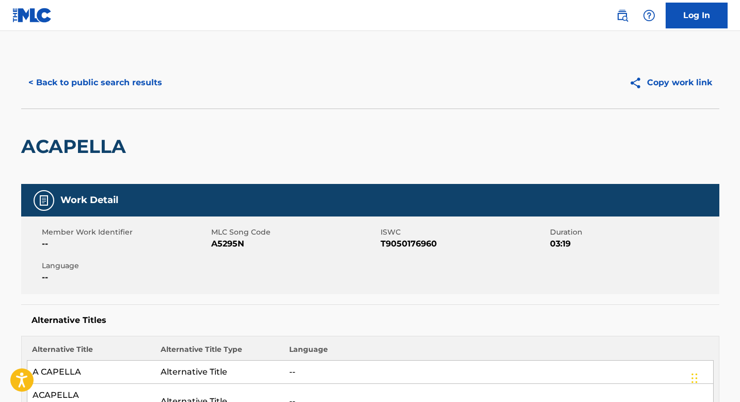
click at [136, 96] on div "< Back to public search results Copy work link" at bounding box center [370, 83] width 698 height 52
click at [138, 88] on button "< Back to public search results" at bounding box center [95, 83] width 148 height 26
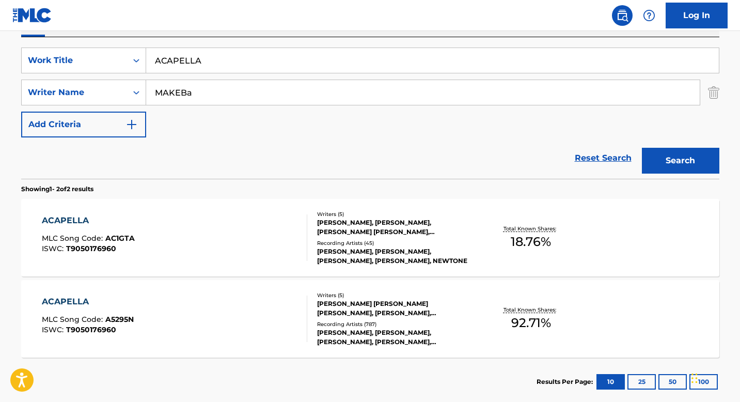
click at [289, 51] on input "ACAPELLA" at bounding box center [432, 60] width 573 height 25
paste input "I CAN'T TELL YOU"
type input "I CAN'T TELL YOU"
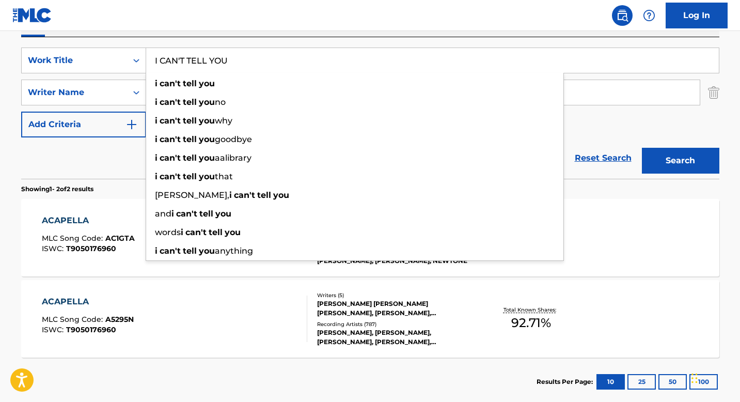
click at [19, 102] on div "The MLC Public Work Search The accuracy and completeness of The MLC's data is d…" at bounding box center [370, 140] width 723 height 531
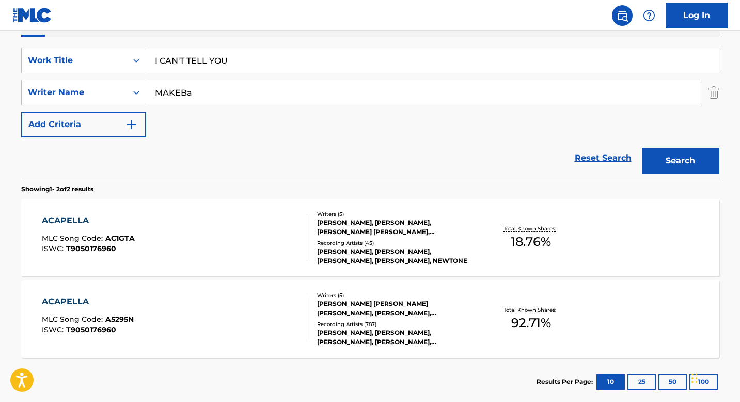
click at [162, 94] on input "MAKEBa" at bounding box center [422, 92] width 553 height 25
paste input "[PERSON_NAME]"
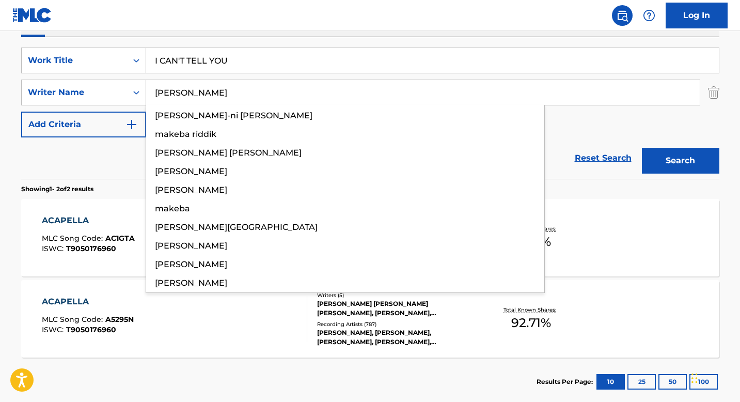
type input "[PERSON_NAME]"
click at [642, 148] on button "Search" at bounding box center [680, 161] width 77 height 26
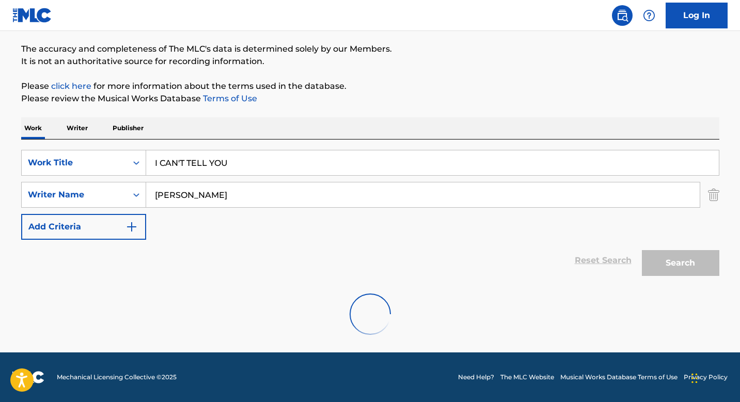
scroll to position [80, 0]
click at [58, 266] on div "Reset Search Search" at bounding box center [370, 260] width 698 height 41
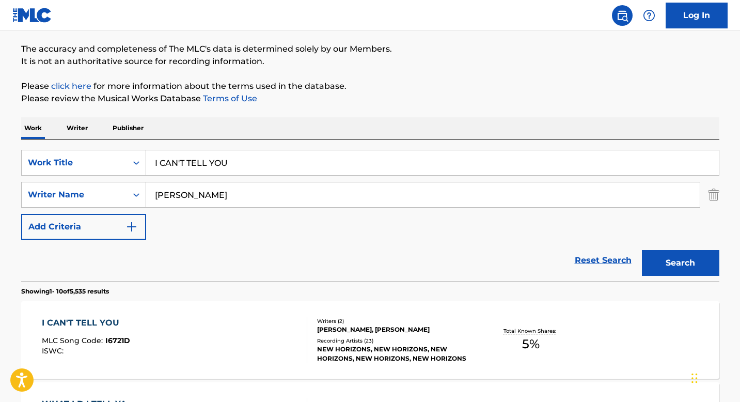
scroll to position [165, 0]
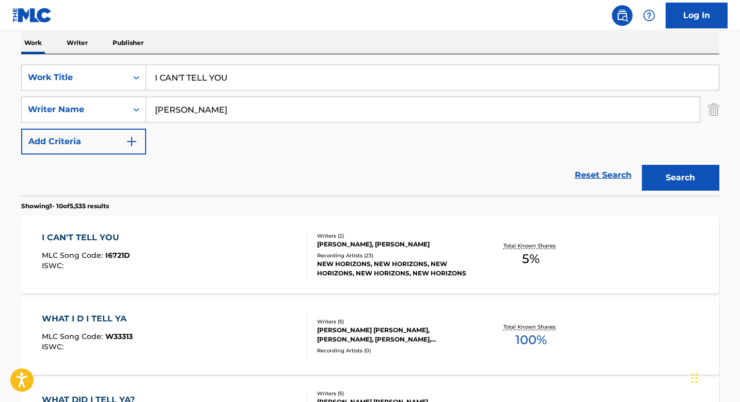
click at [269, 240] on div "I CAN'T TELL YOU MLC Song Code : I6721D ISWC :" at bounding box center [174, 254] width 265 height 46
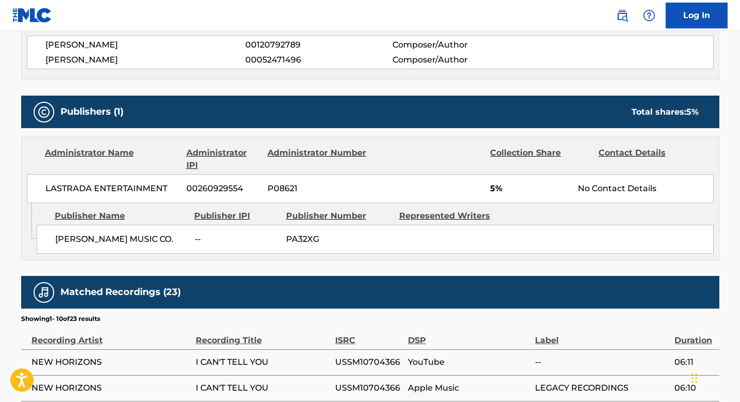
scroll to position [503, 0]
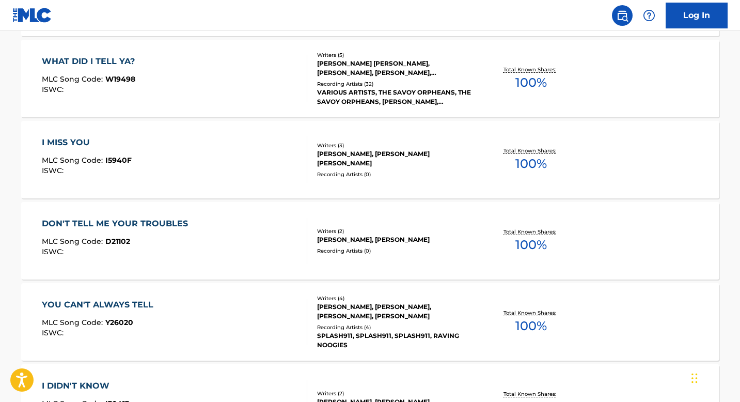
scroll to position [165, 0]
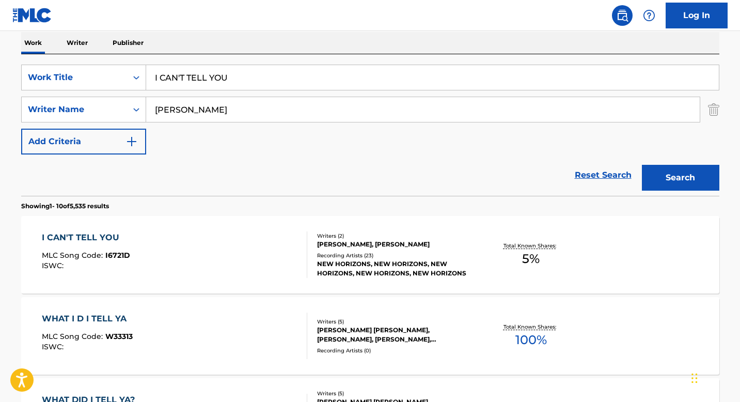
click at [280, 75] on input "I CAN'T TELL YOU" at bounding box center [432, 77] width 573 height 25
paste input "DRINKS ON [GEOGRAPHIC_DATA]"
type input "DRINKS ON [GEOGRAPHIC_DATA]"
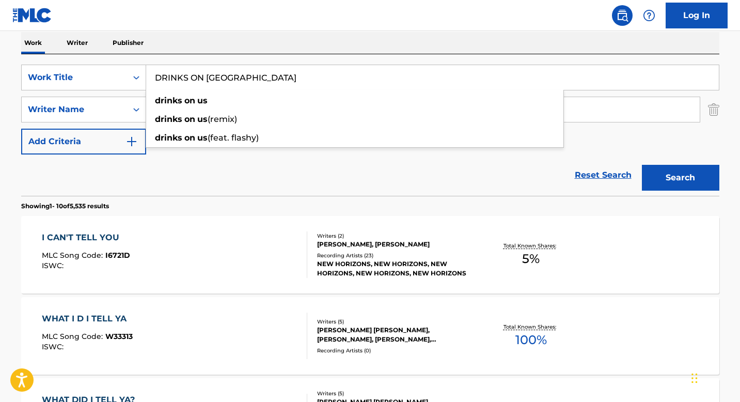
click at [209, 41] on div "Work Writer Publisher" at bounding box center [370, 43] width 698 height 22
click at [200, 111] on input "[PERSON_NAME]" at bounding box center [422, 109] width 553 height 25
paste input "da"
type input "day"
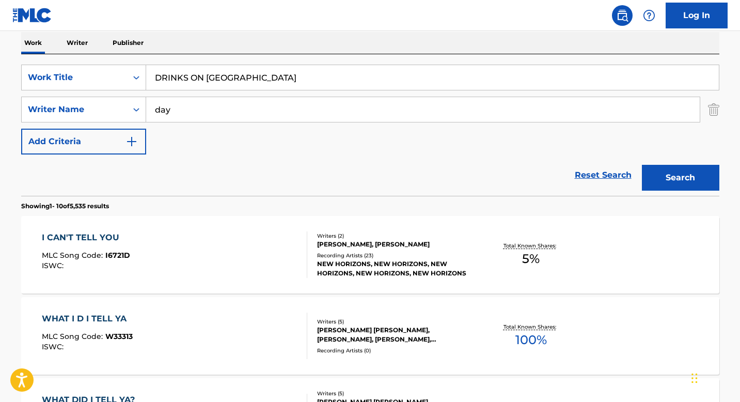
click at [642, 165] on button "Search" at bounding box center [680, 178] width 77 height 26
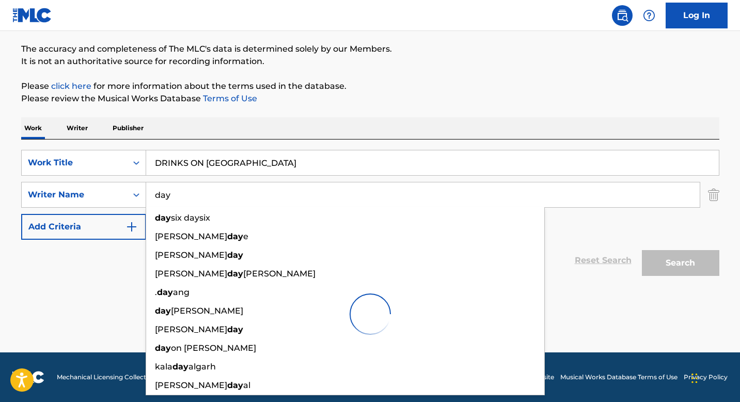
click at [108, 277] on div "Reset Search Search" at bounding box center [370, 260] width 698 height 41
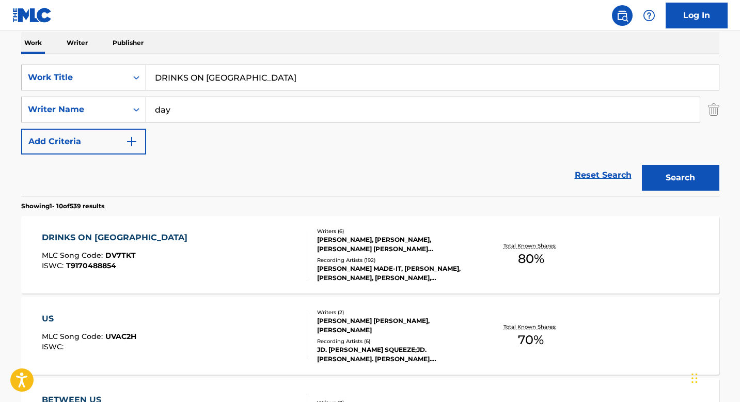
scroll to position [173, 0]
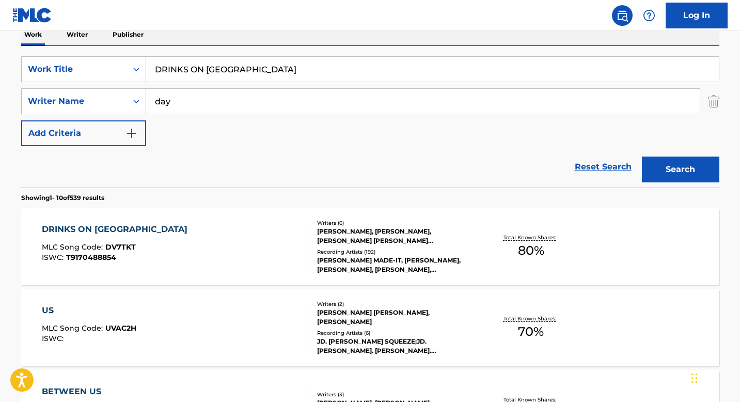
click at [237, 225] on div "DRINKS ON US MLC Song Code : DV7TKT ISWC : T9170488854" at bounding box center [174, 246] width 265 height 46
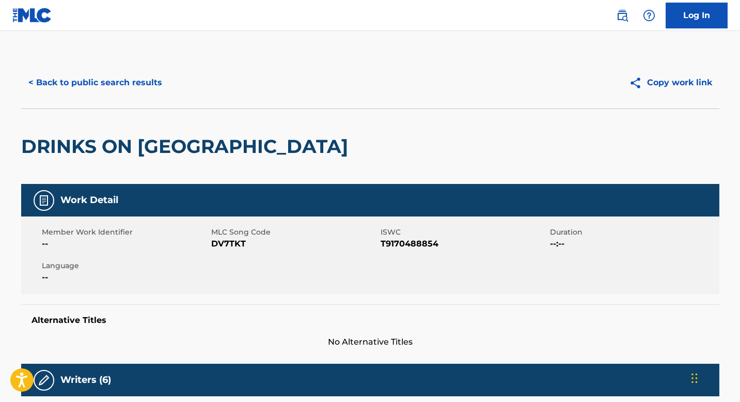
click at [98, 83] on button "< Back to public search results" at bounding box center [95, 83] width 148 height 26
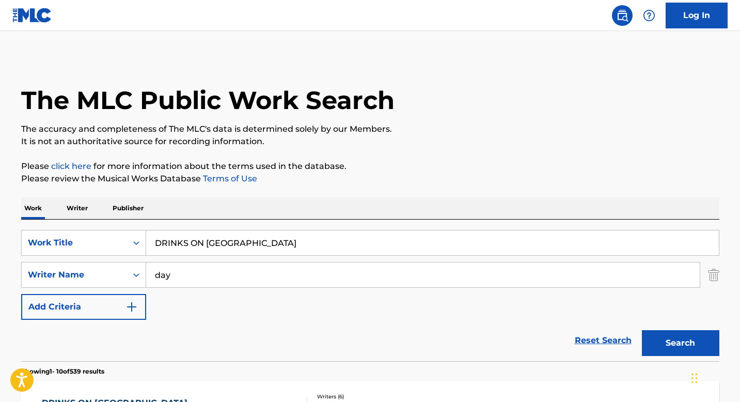
scroll to position [173, 0]
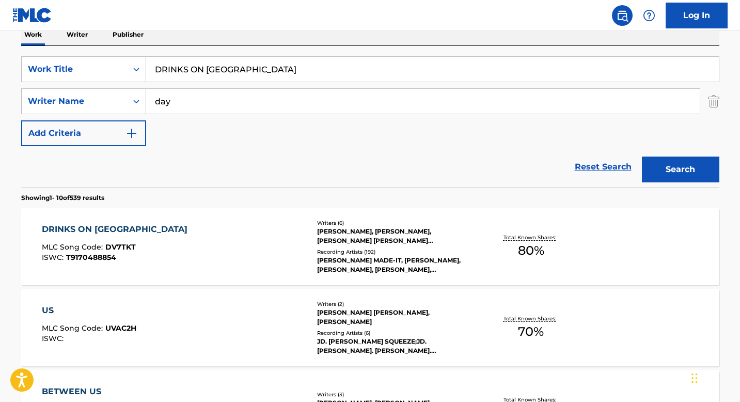
click at [319, 77] on input "DRINKS ON [GEOGRAPHIC_DATA]" at bounding box center [432, 69] width 573 height 25
paste input "T9311427460"
type input "T9311427460"
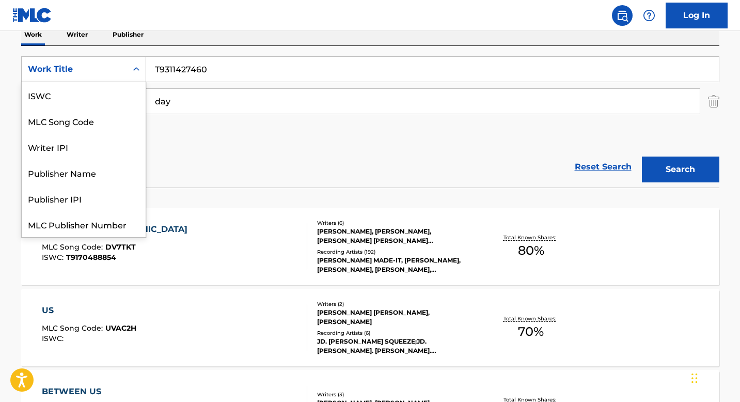
click at [123, 70] on div "Work Title" at bounding box center [74, 69] width 105 height 20
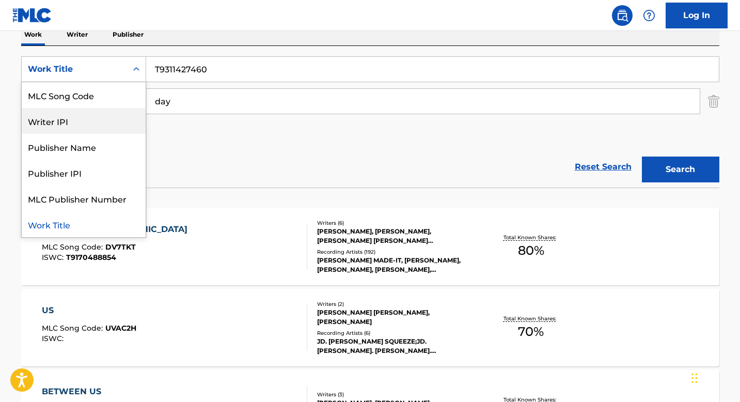
scroll to position [0, 0]
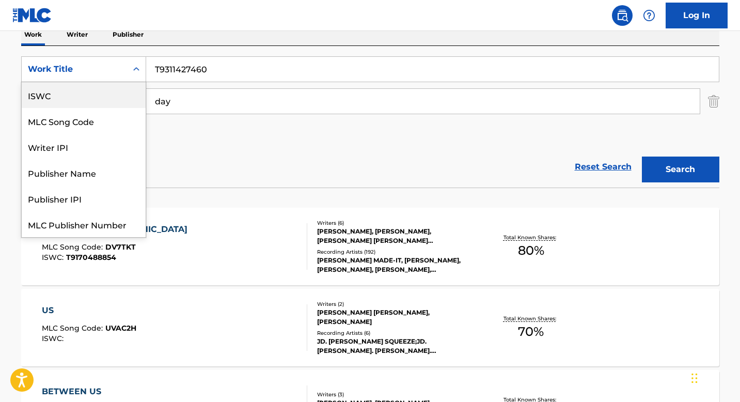
click at [99, 97] on div "ISWC" at bounding box center [84, 95] width 124 height 26
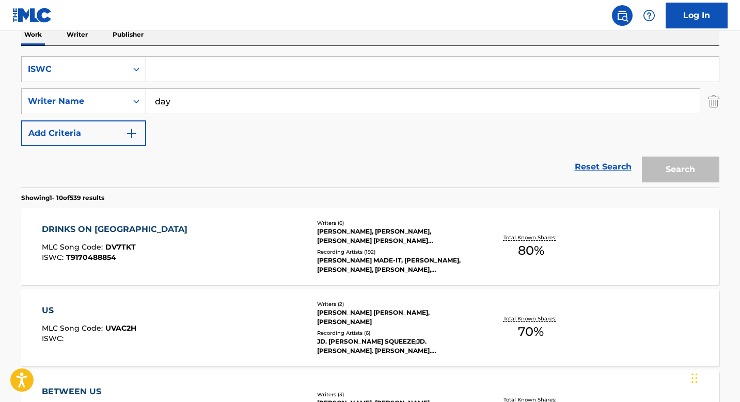
click at [183, 98] on input "day" at bounding box center [422, 101] width 553 height 25
click at [185, 80] on input "Search Form" at bounding box center [432, 69] width 573 height 25
paste input "T9311427460"
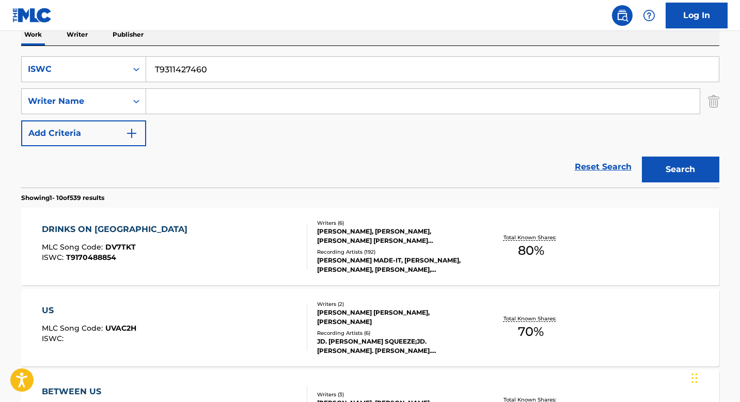
click at [695, 180] on button "Search" at bounding box center [680, 169] width 77 height 26
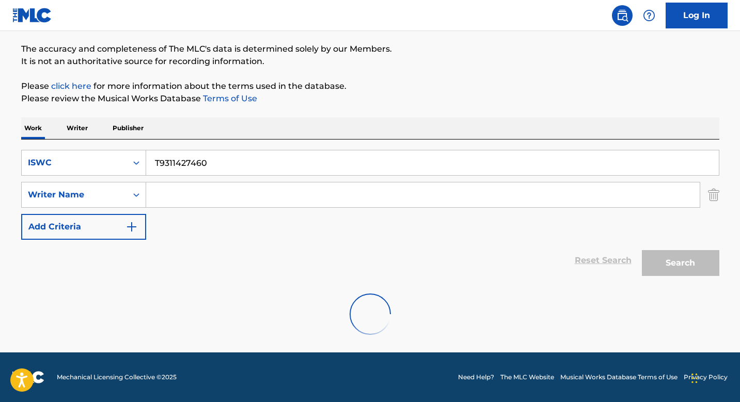
scroll to position [46, 0]
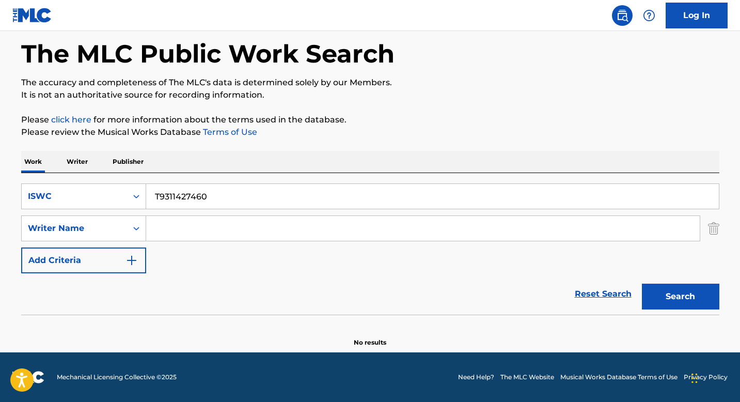
click at [261, 192] on input "T9311427460" at bounding box center [432, 196] width 573 height 25
paste input "0723126462"
click at [642, 283] on button "Search" at bounding box center [680, 296] width 77 height 26
click at [690, 295] on button "Search" at bounding box center [680, 296] width 77 height 26
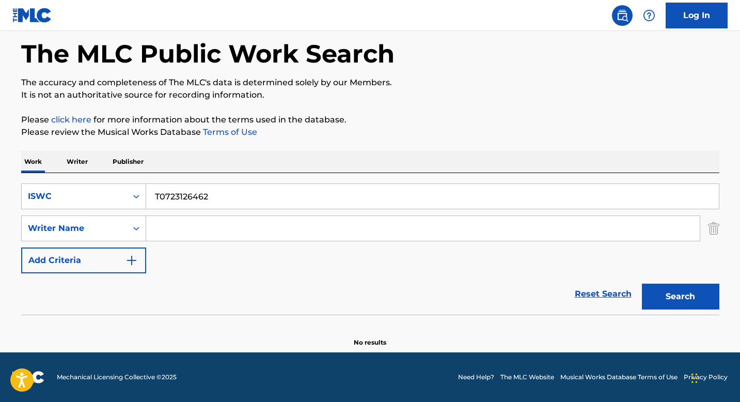
click at [264, 188] on input "T0723126462" at bounding box center [432, 196] width 573 height 25
paste input "WE BELONG TOGETHER"
type input "WE BELONG TOGETHER"
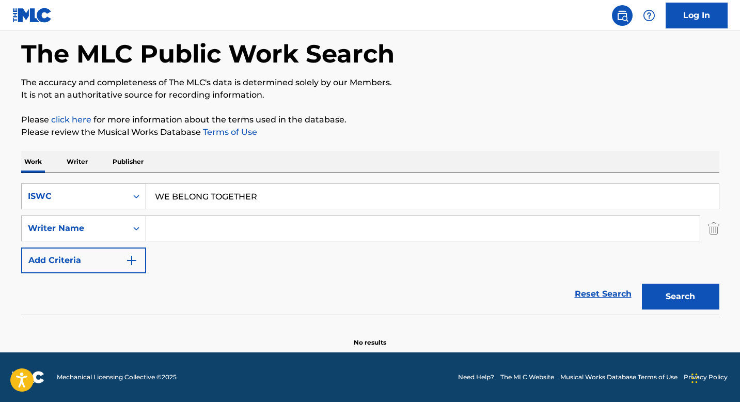
click at [142, 194] on div "Search Form" at bounding box center [136, 196] width 19 height 19
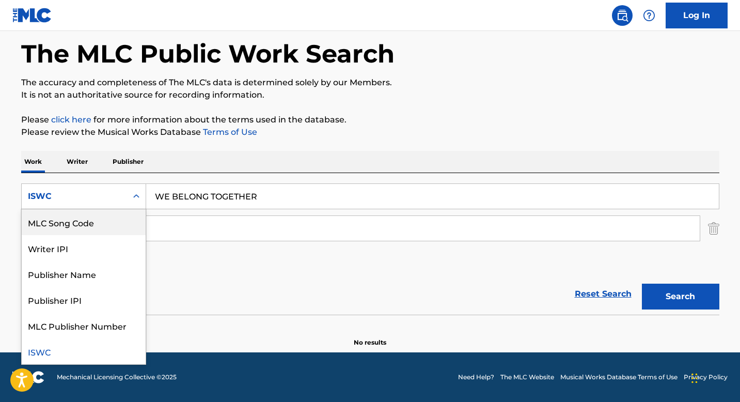
scroll to position [0, 0]
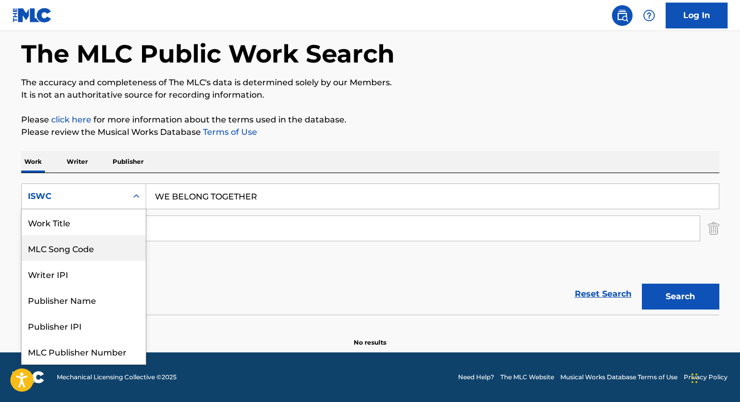
click at [107, 235] on div "MLC Song Code" at bounding box center [84, 248] width 124 height 26
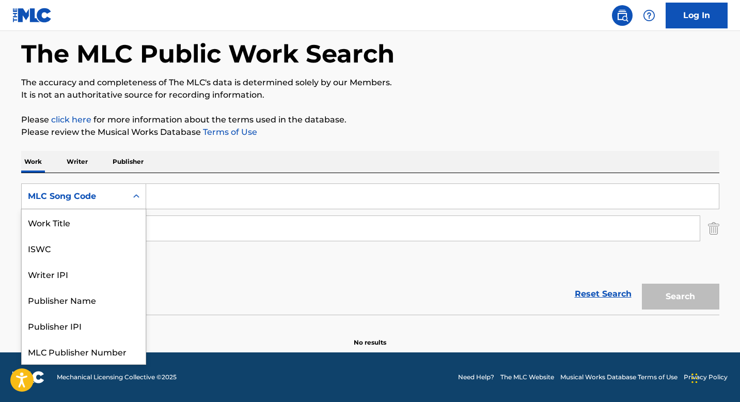
click at [106, 186] on div "MLC Song Code" at bounding box center [83, 196] width 125 height 26
click at [82, 223] on div "Work Title" at bounding box center [84, 222] width 124 height 26
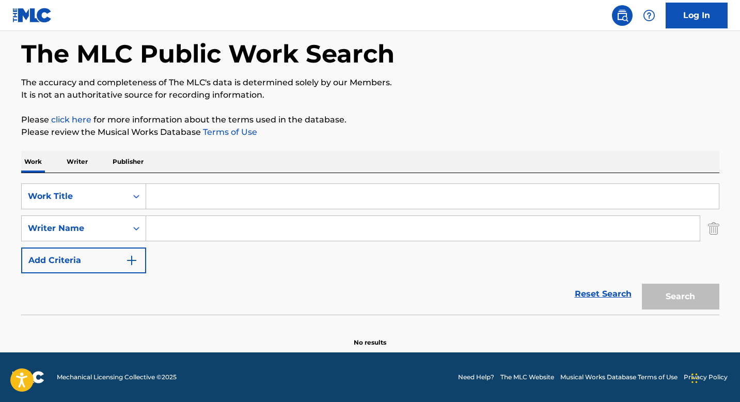
click at [178, 195] on input "Search Form" at bounding box center [432, 196] width 573 height 25
paste input "WE BELONG TOGETHER"
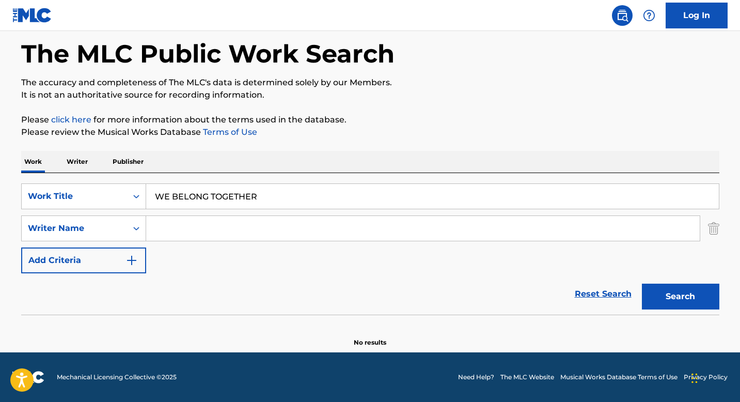
type input "WE BELONG TOGETHER"
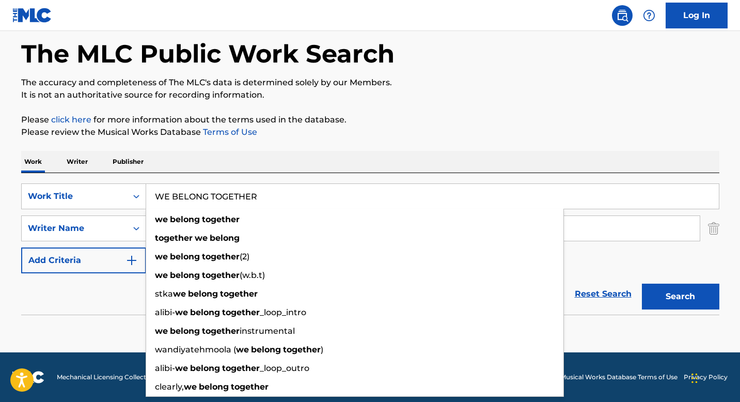
click at [242, 151] on div "Work Writer Publisher" at bounding box center [370, 162] width 698 height 22
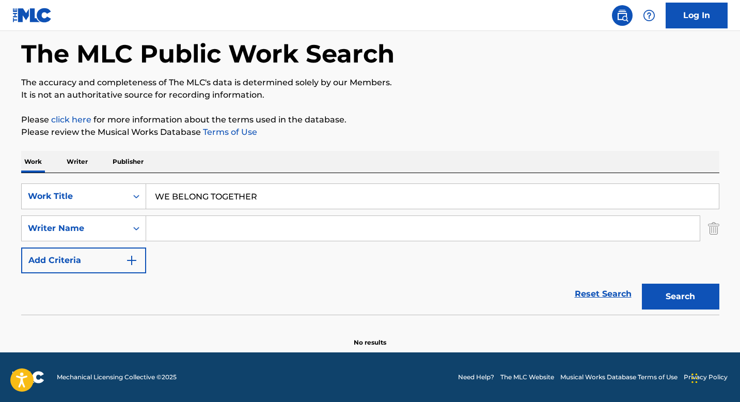
click at [202, 235] on input "Search Form" at bounding box center [422, 228] width 553 height 25
paste input "[PERSON_NAME]"
type input "[PERSON_NAME]"
click at [642, 283] on button "Search" at bounding box center [680, 296] width 77 height 26
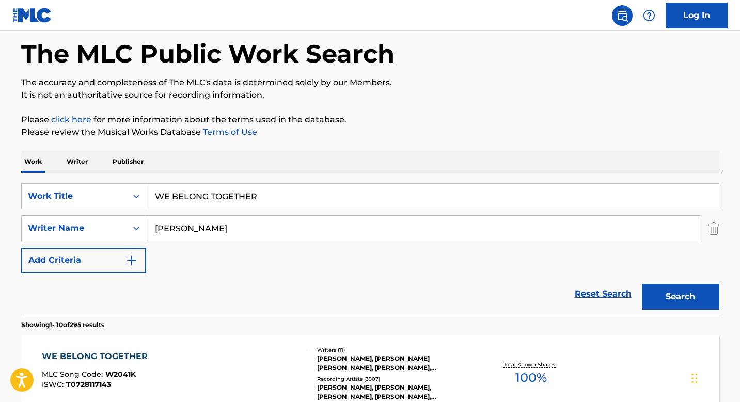
click at [94, 312] on div "Reset Search Search" at bounding box center [370, 293] width 698 height 41
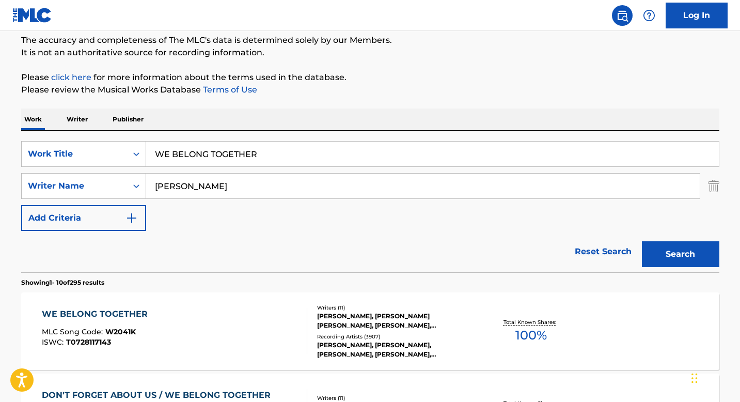
scroll to position [151, 0]
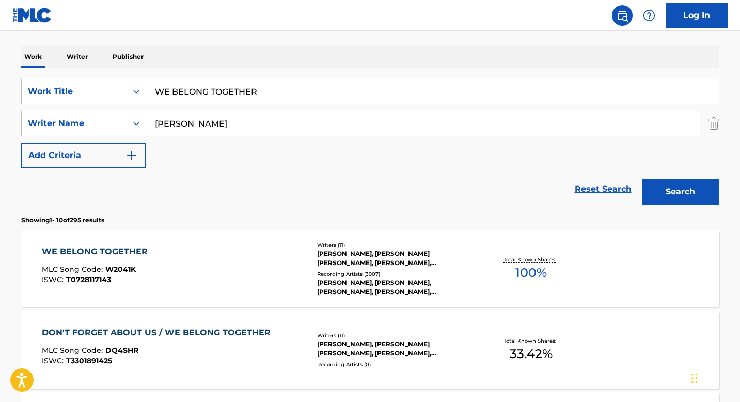
click at [186, 271] on div "WE BELONG TOGETHER MLC Song Code : W2041K ISWC : T0728117143" at bounding box center [174, 268] width 265 height 46
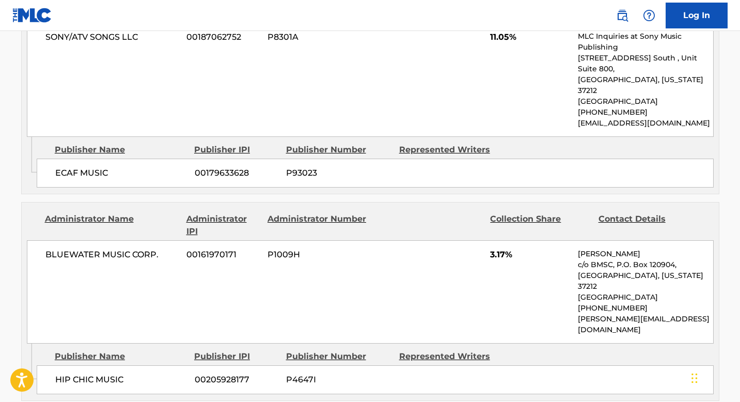
scroll to position [1293, 0]
